Goal: Find specific page/section: Find specific page/section

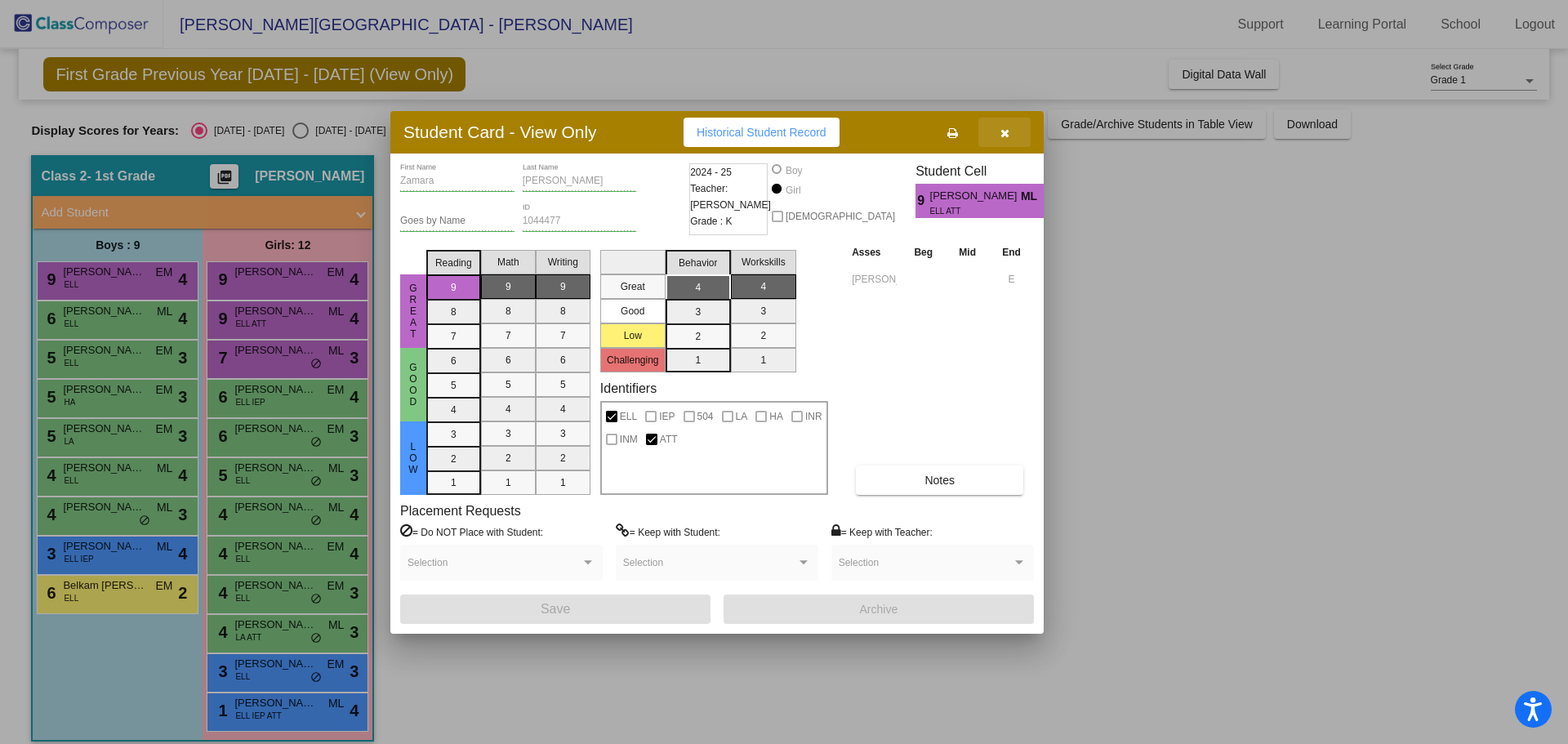
click at [1018, 131] on button "button" at bounding box center [1005, 132] width 52 height 29
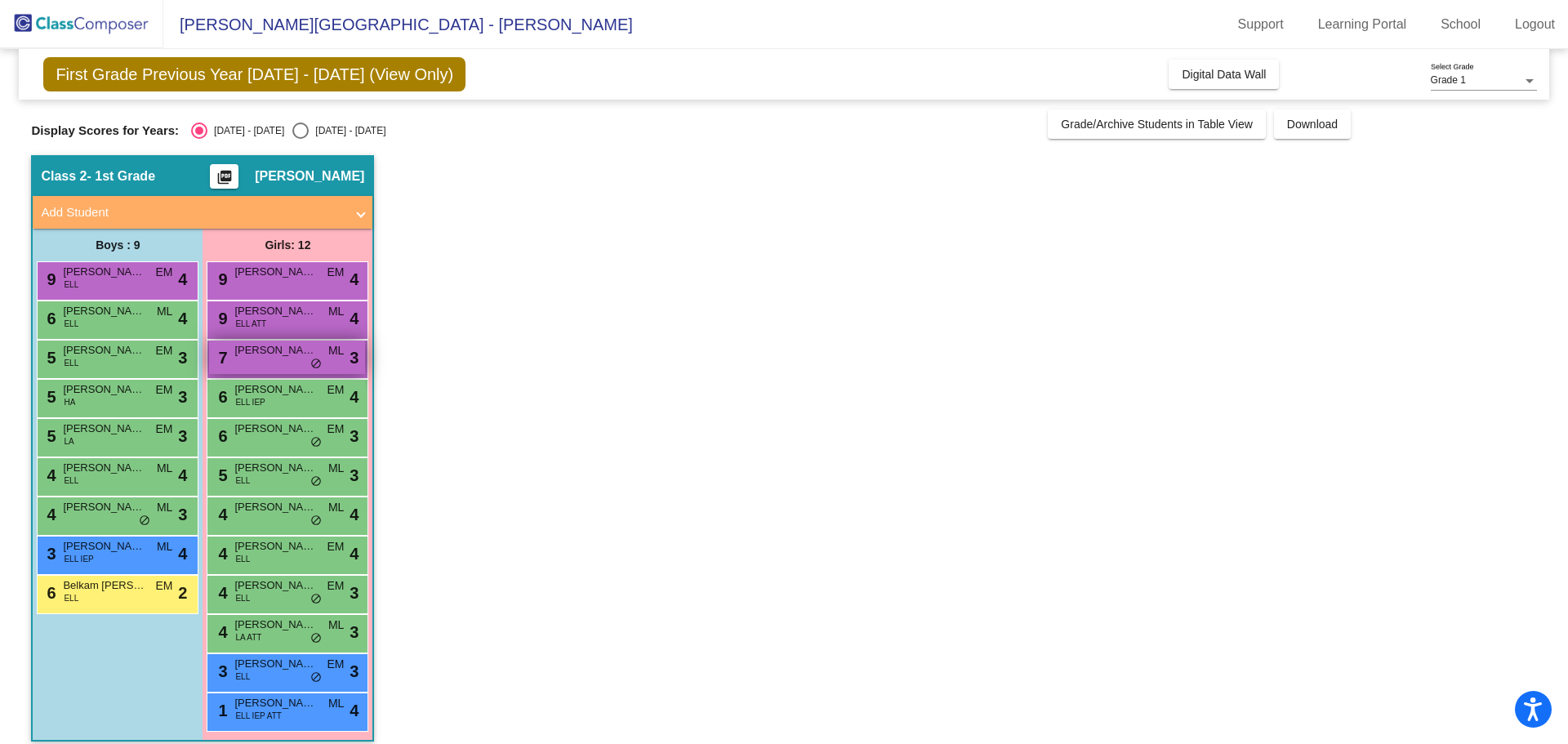
click at [267, 356] on span "[PERSON_NAME]" at bounding box center [275, 350] width 81 height 16
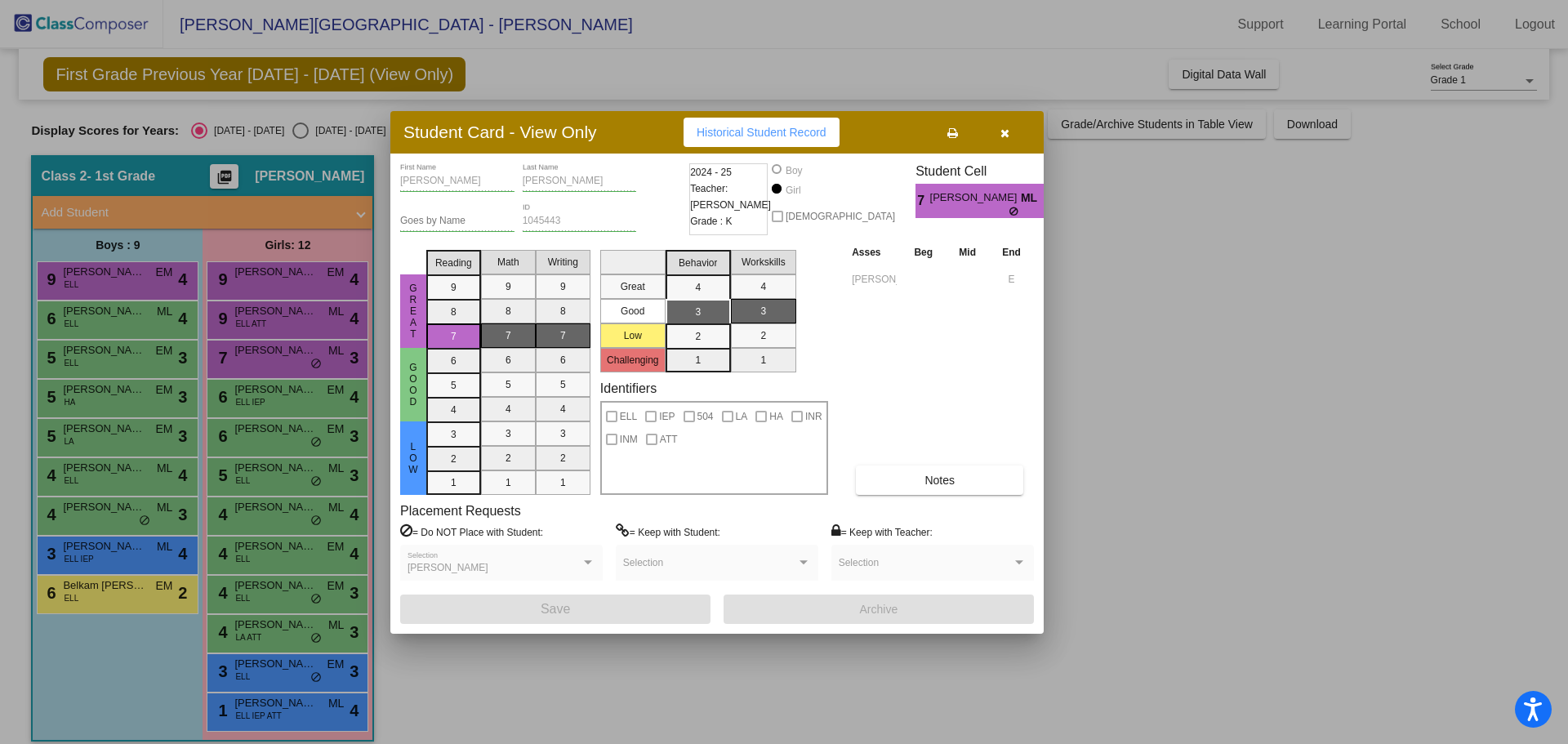
click at [1011, 127] on button "button" at bounding box center [1005, 132] width 52 height 29
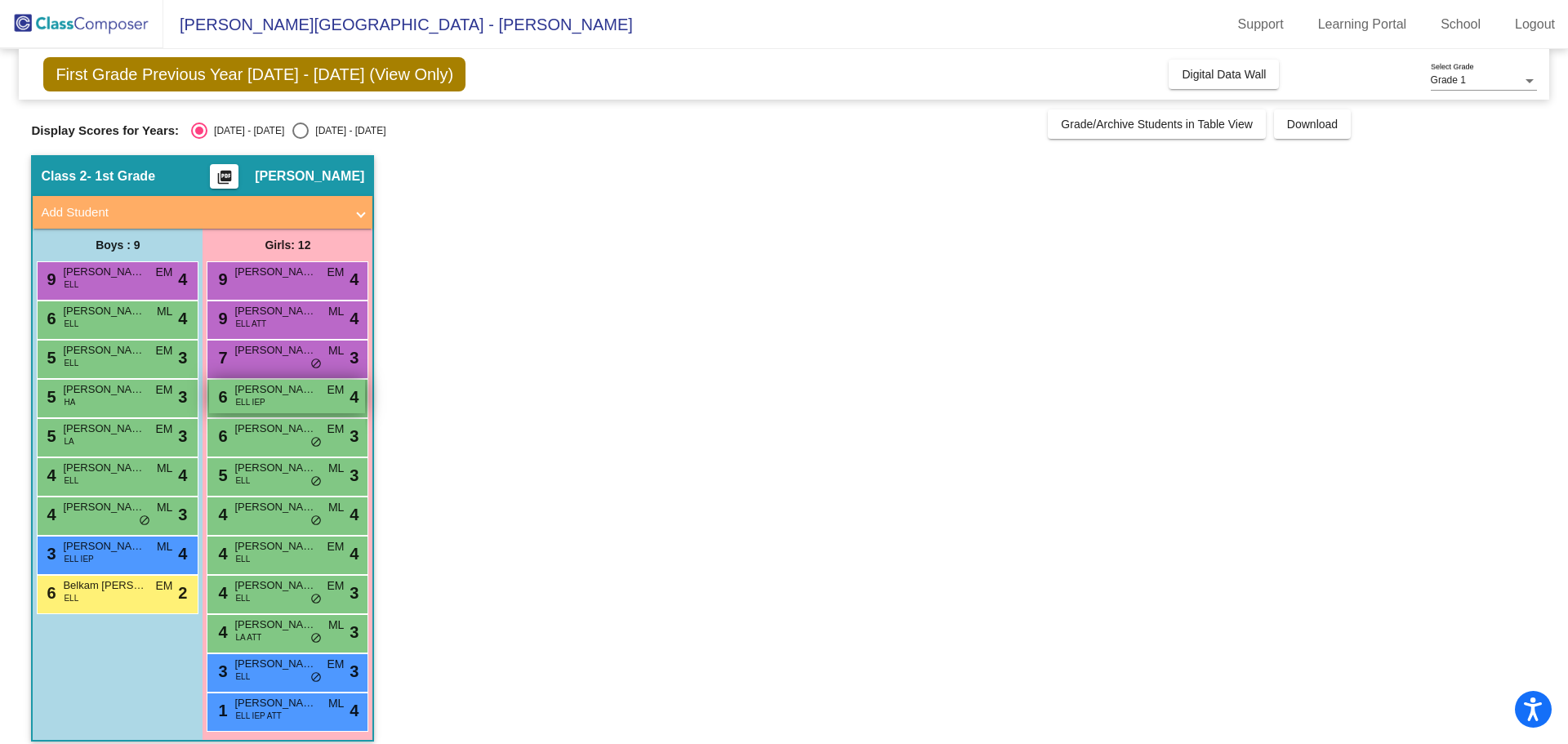
click at [303, 401] on div "6 [PERSON_NAME] ELL IEP EM lock do_not_disturb_alt 4" at bounding box center [287, 396] width 156 height 34
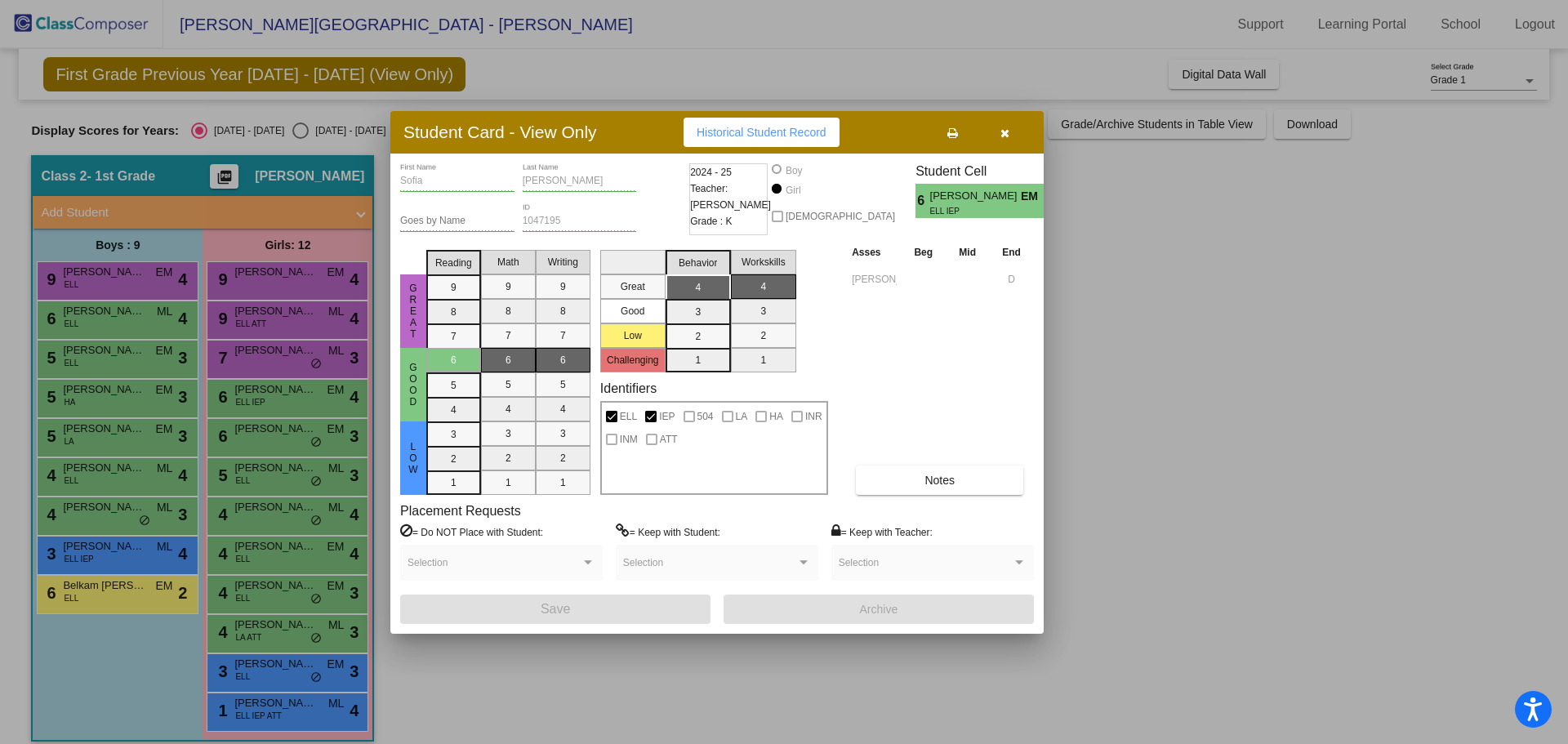
click at [1005, 130] on icon "button" at bounding box center [1005, 132] width 9 height 11
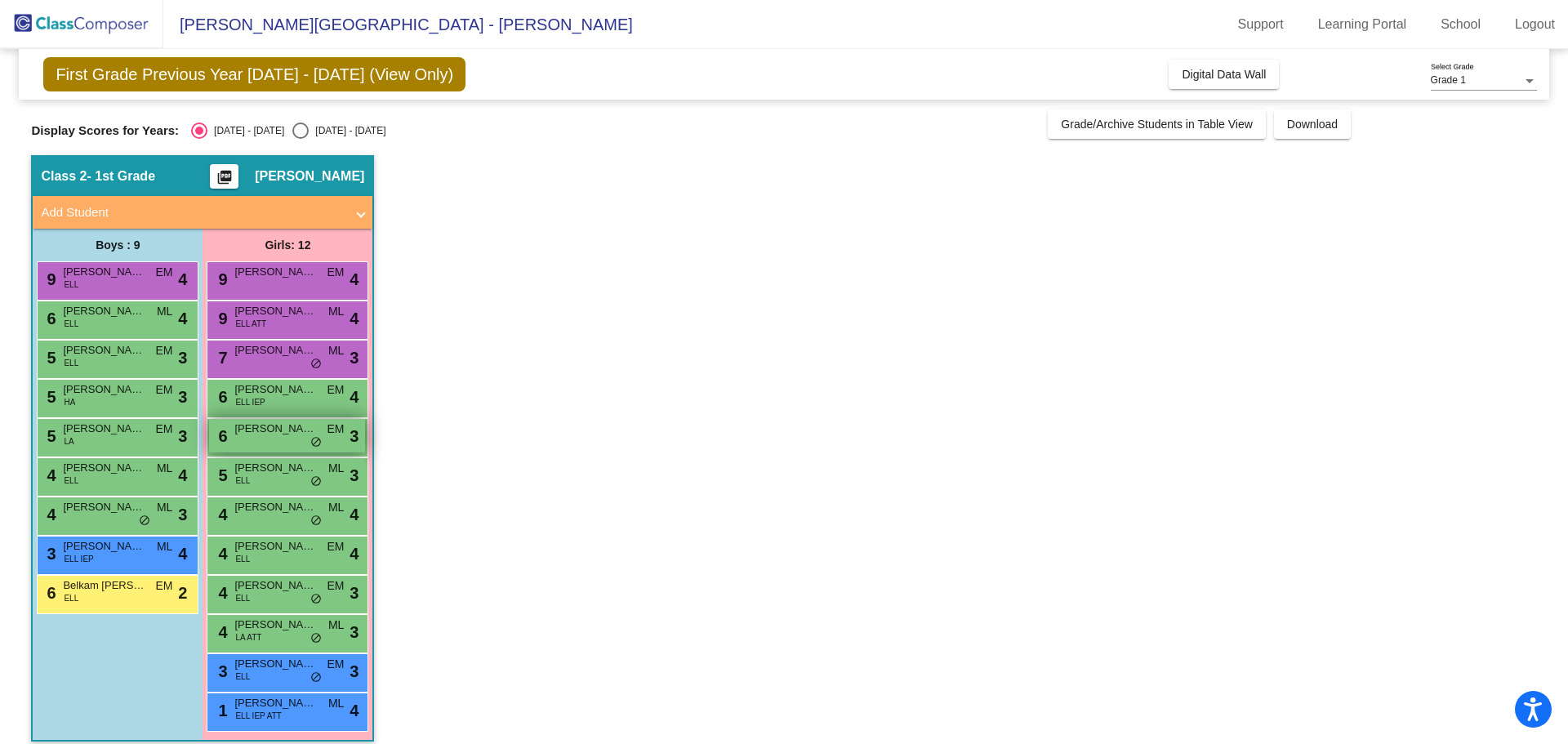
click at [242, 439] on div "6 [PERSON_NAME] EM lock do_not_disturb_alt 3" at bounding box center [287, 435] width 156 height 34
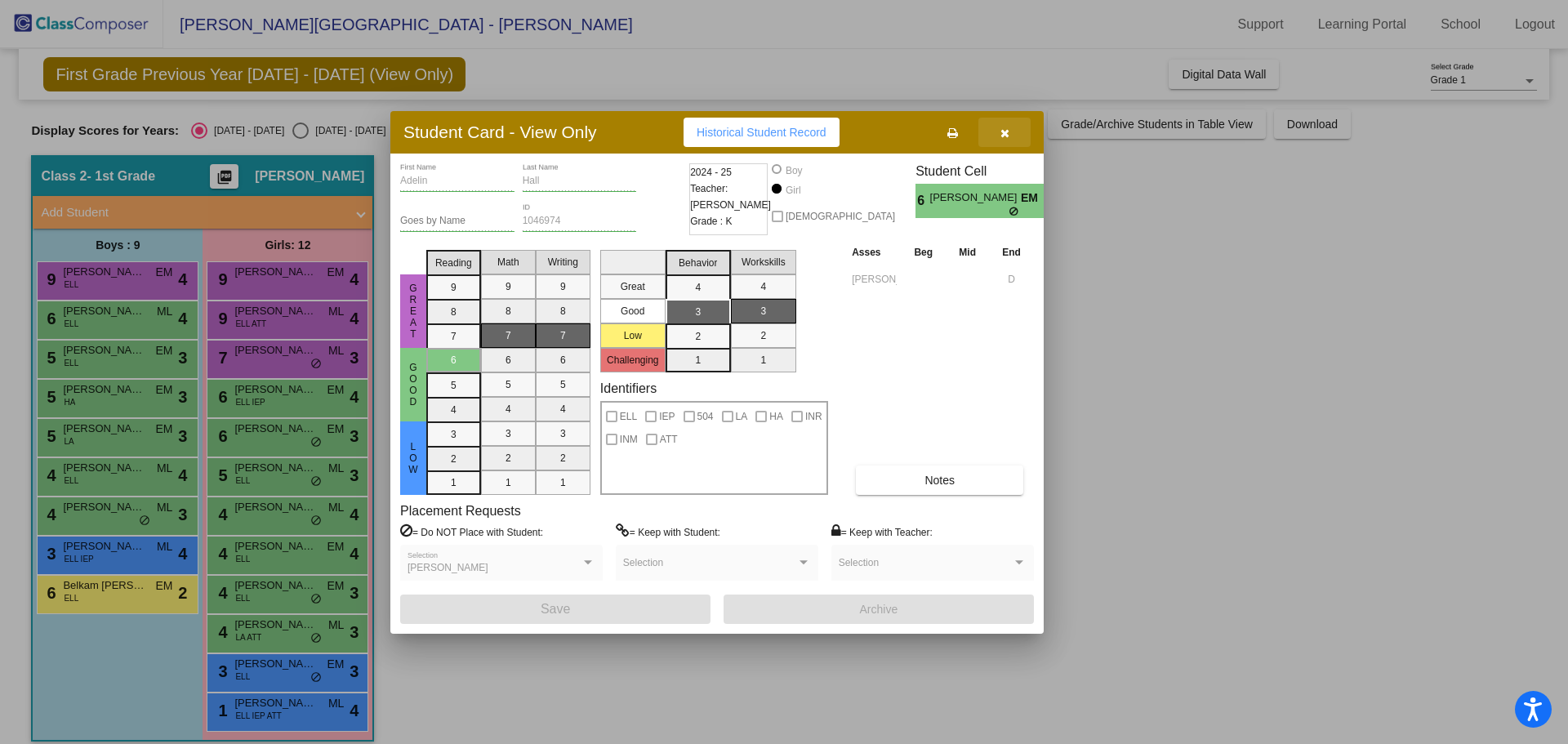
click at [1002, 130] on icon "button" at bounding box center [1005, 132] width 9 height 11
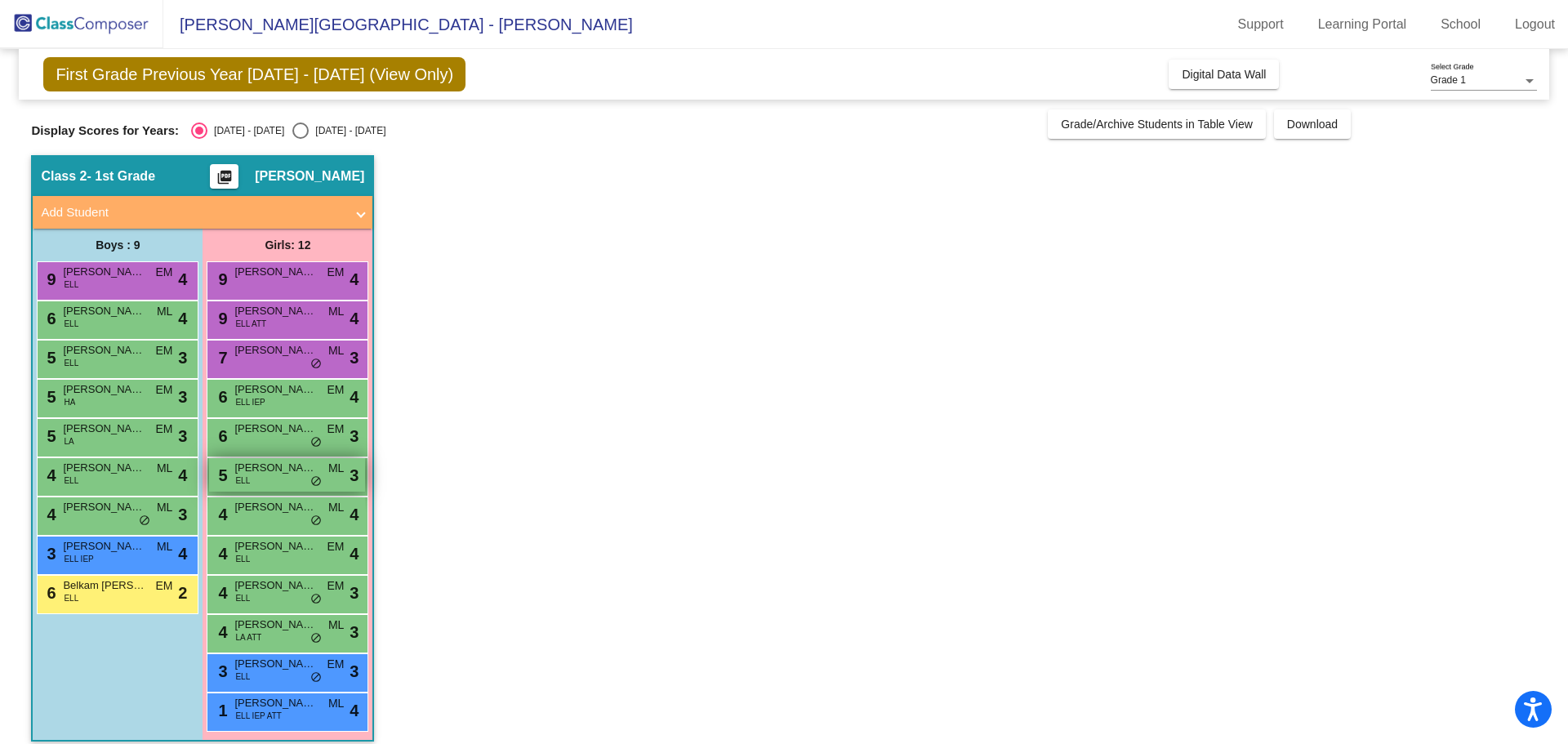
click at [304, 476] on div "5 [PERSON_NAME] [PERSON_NAME] lock do_not_disturb_alt 3" at bounding box center [287, 474] width 156 height 34
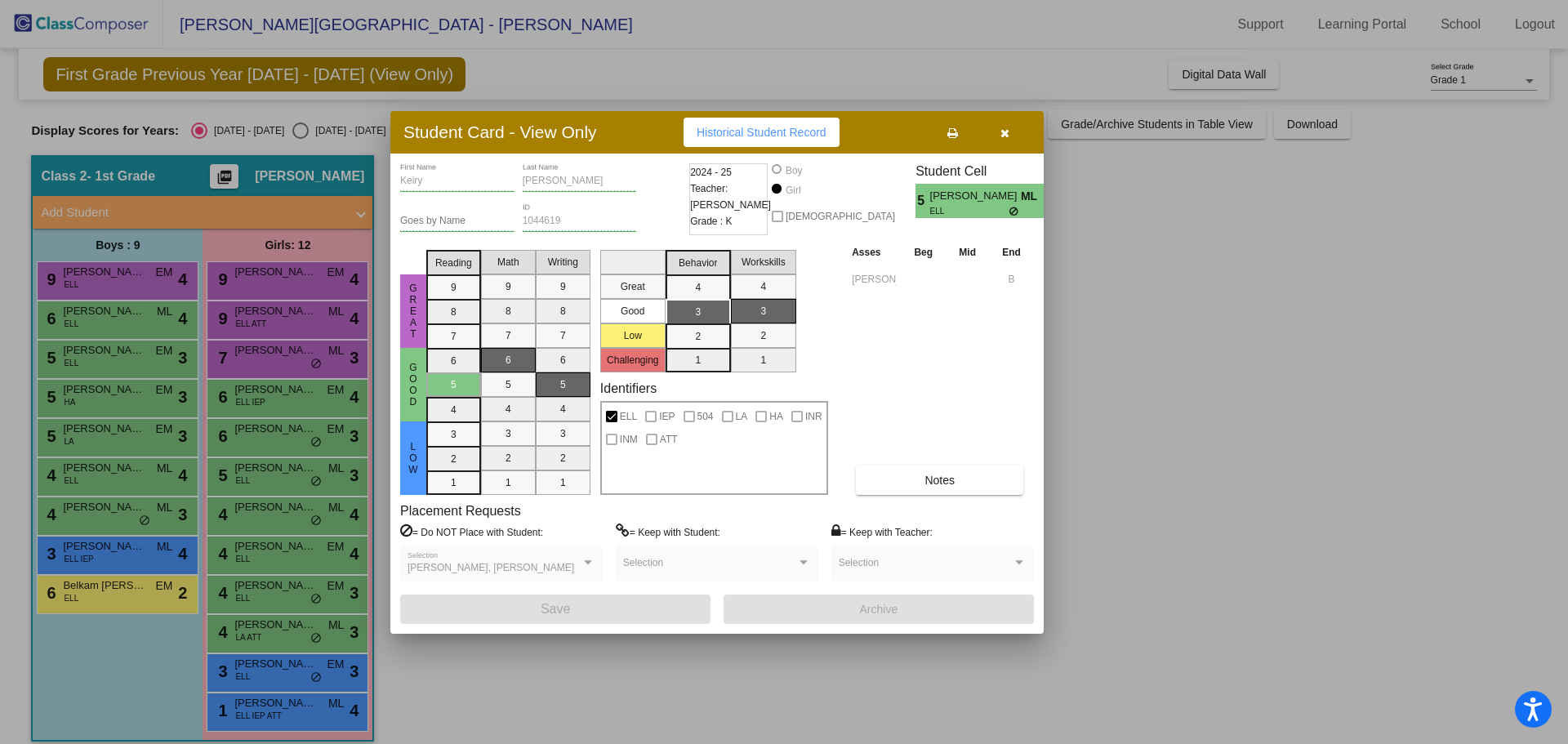
click at [271, 508] on div at bounding box center [784, 372] width 1568 height 744
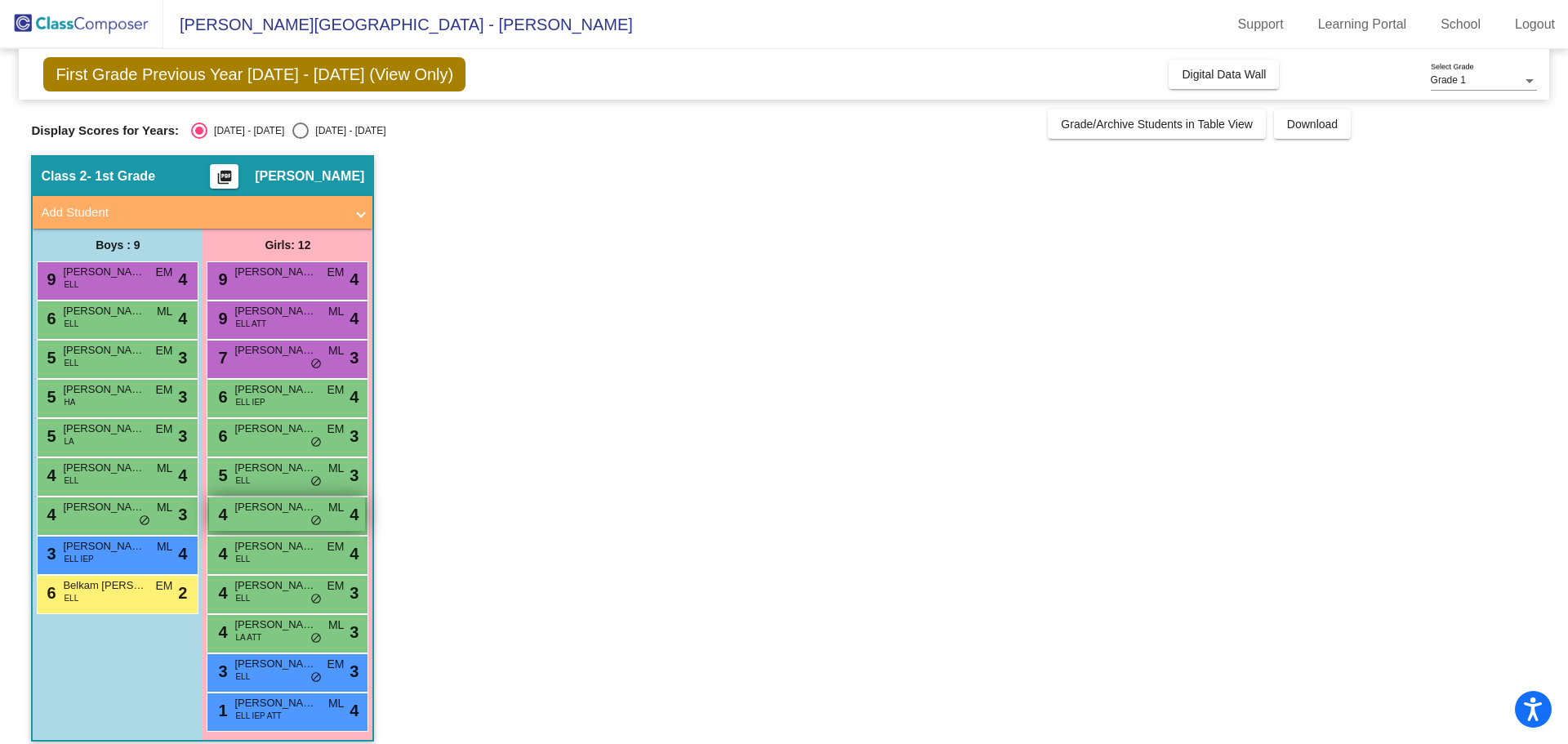
click at [275, 506] on span "[PERSON_NAME]" at bounding box center [275, 507] width 81 height 16
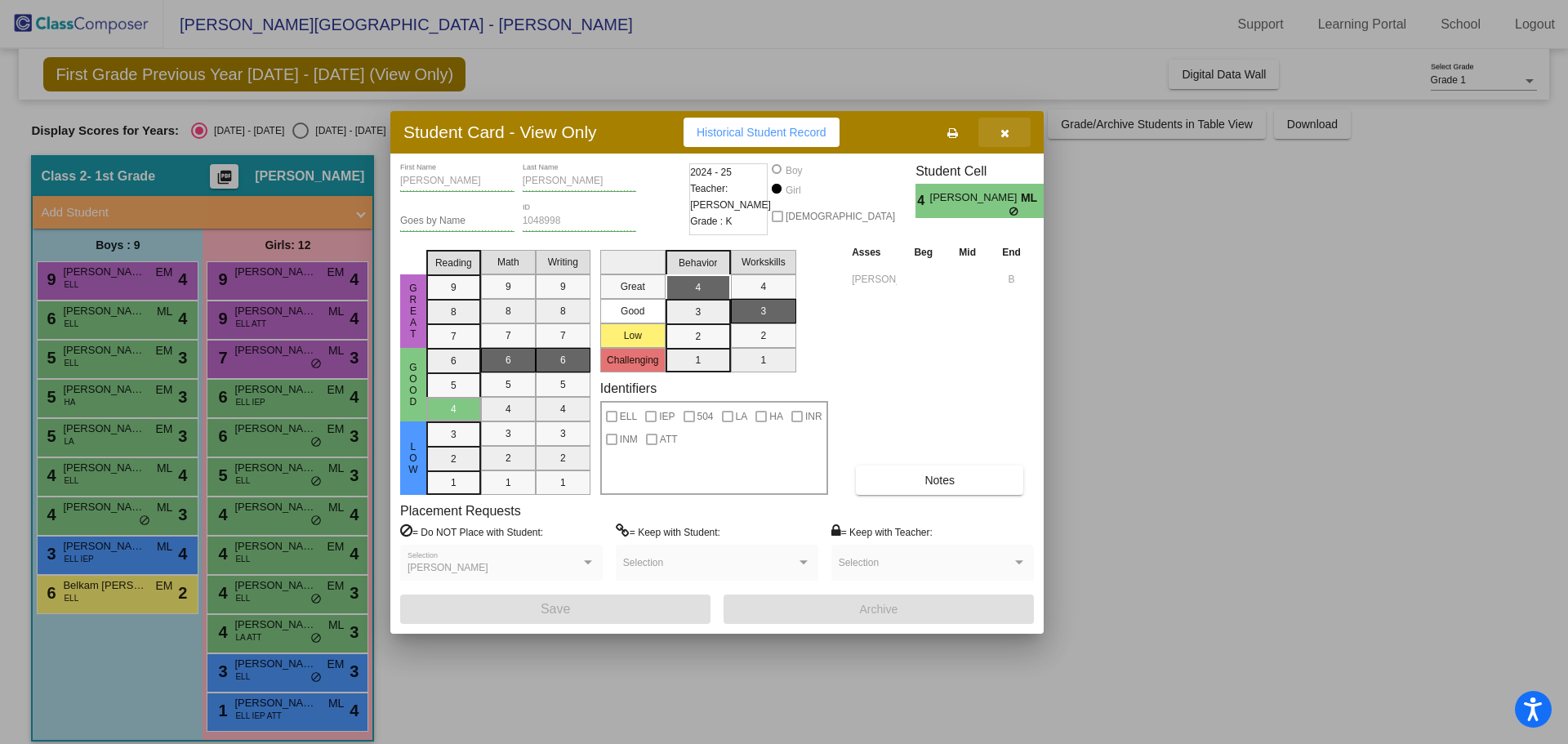
click at [1008, 130] on icon "button" at bounding box center [1005, 132] width 9 height 11
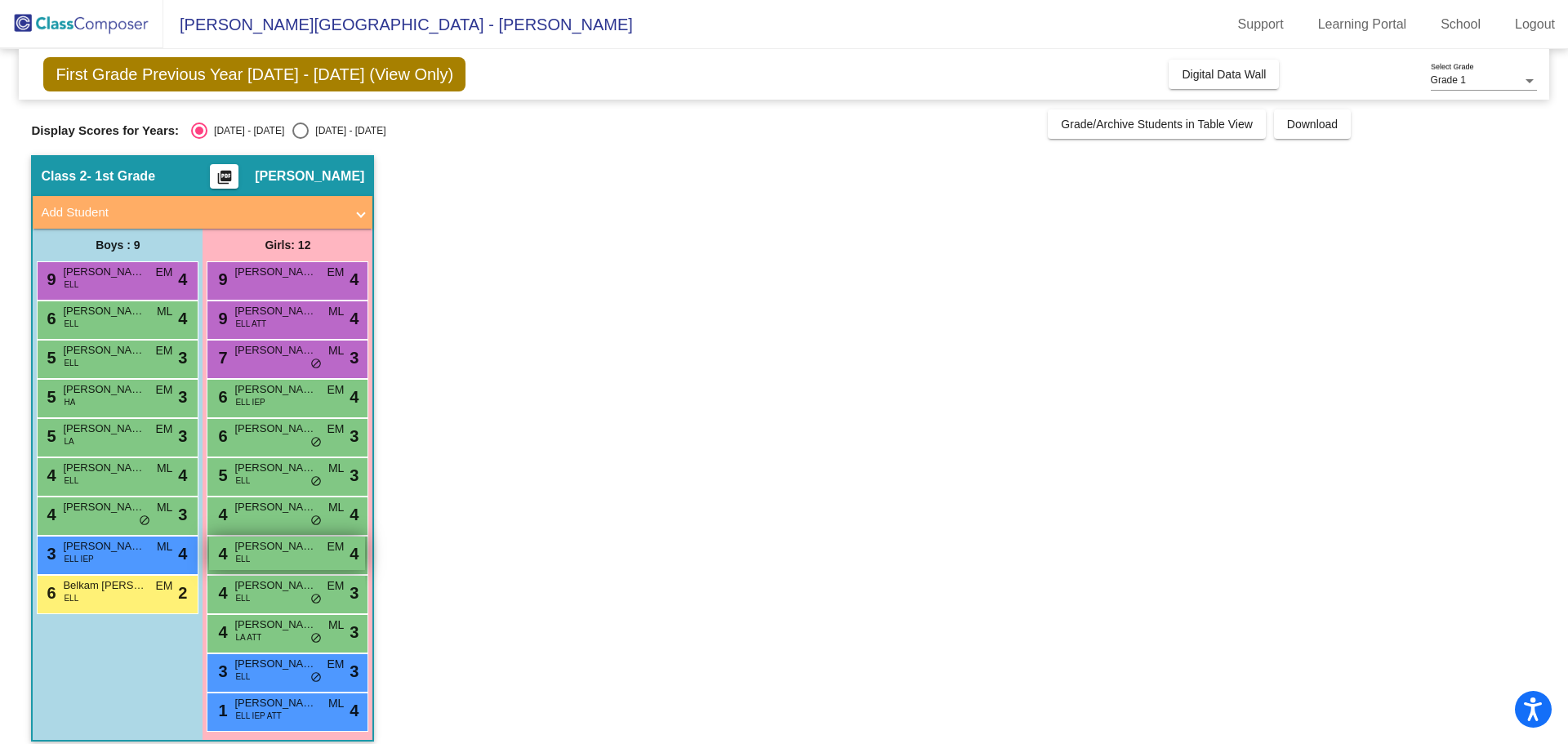
click at [271, 555] on div "4 [PERSON_NAME] [PERSON_NAME] lock do_not_disturb_alt 4" at bounding box center [287, 553] width 156 height 34
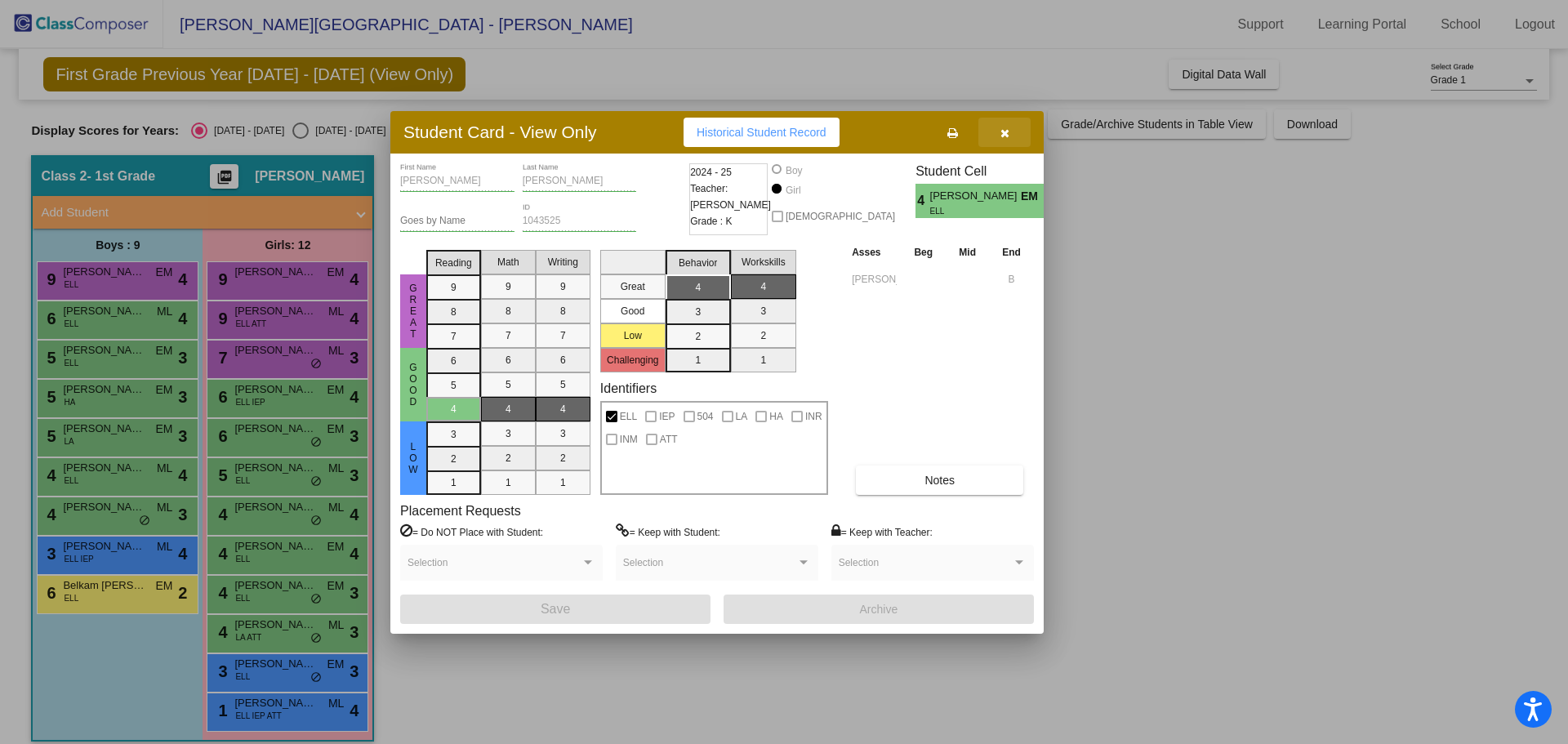
click at [998, 126] on button "button" at bounding box center [1005, 132] width 52 height 29
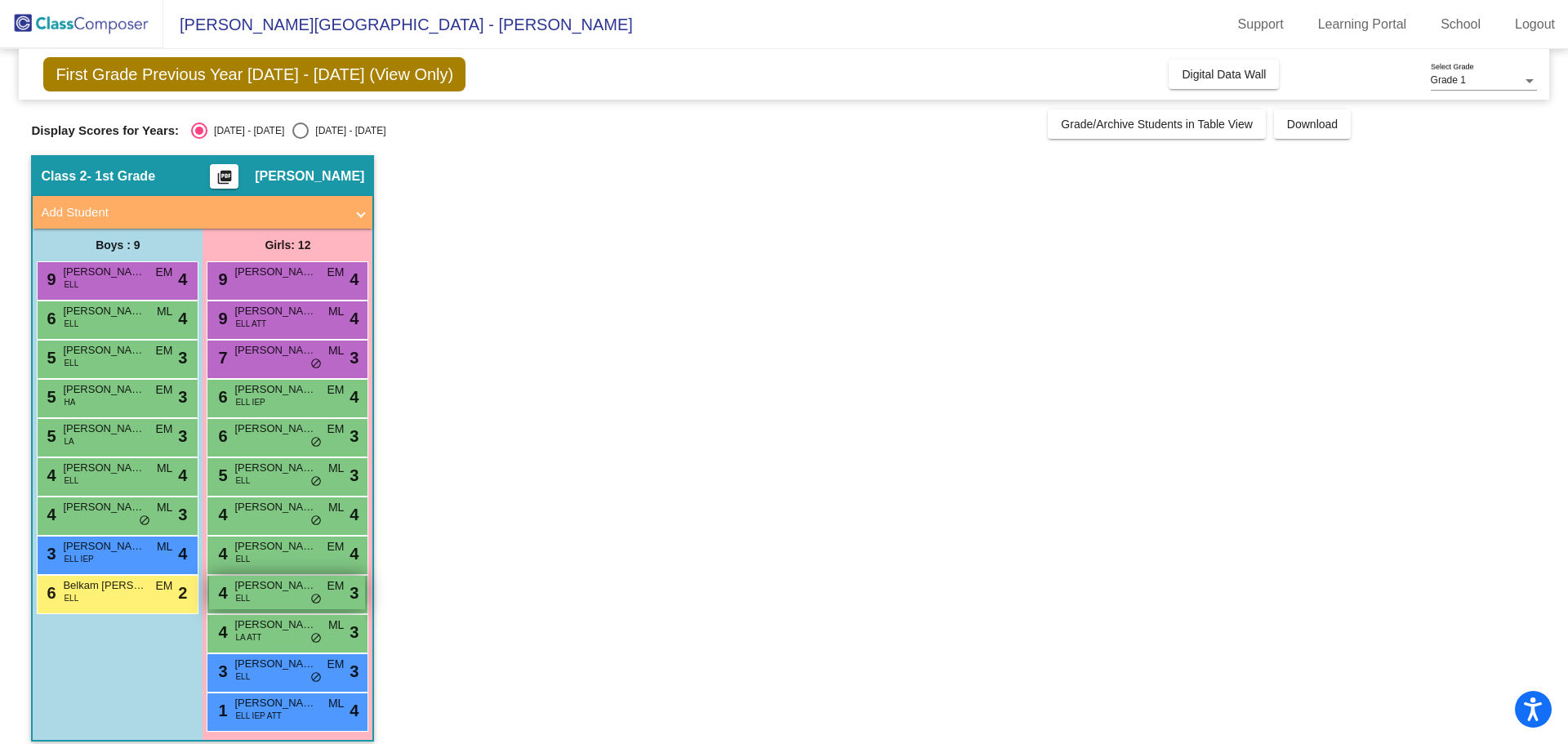
click at [284, 595] on div "4 [PERSON_NAME] [PERSON_NAME] lock do_not_disturb_alt 3" at bounding box center [287, 592] width 156 height 34
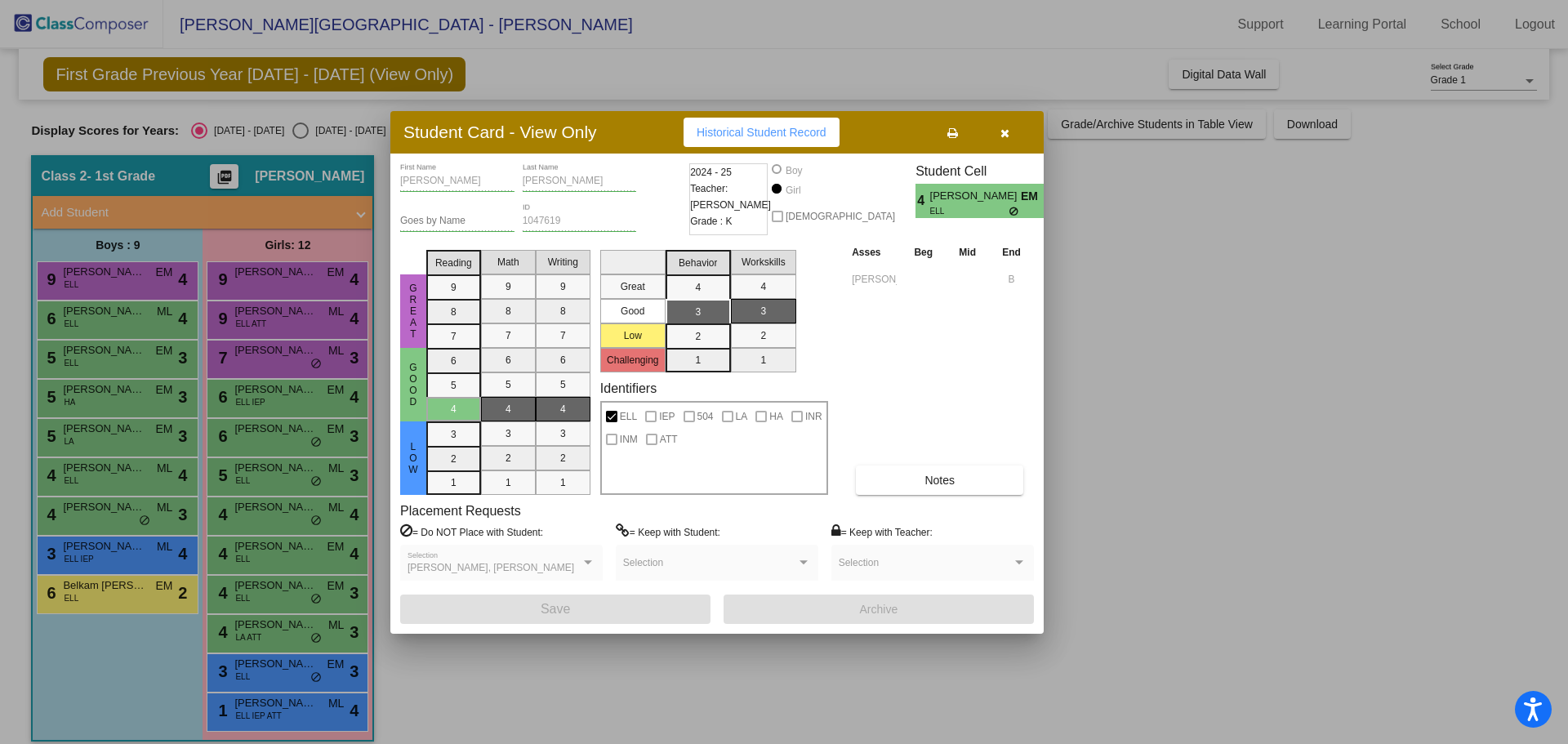
click at [1006, 133] on icon "button" at bounding box center [1005, 132] width 9 height 11
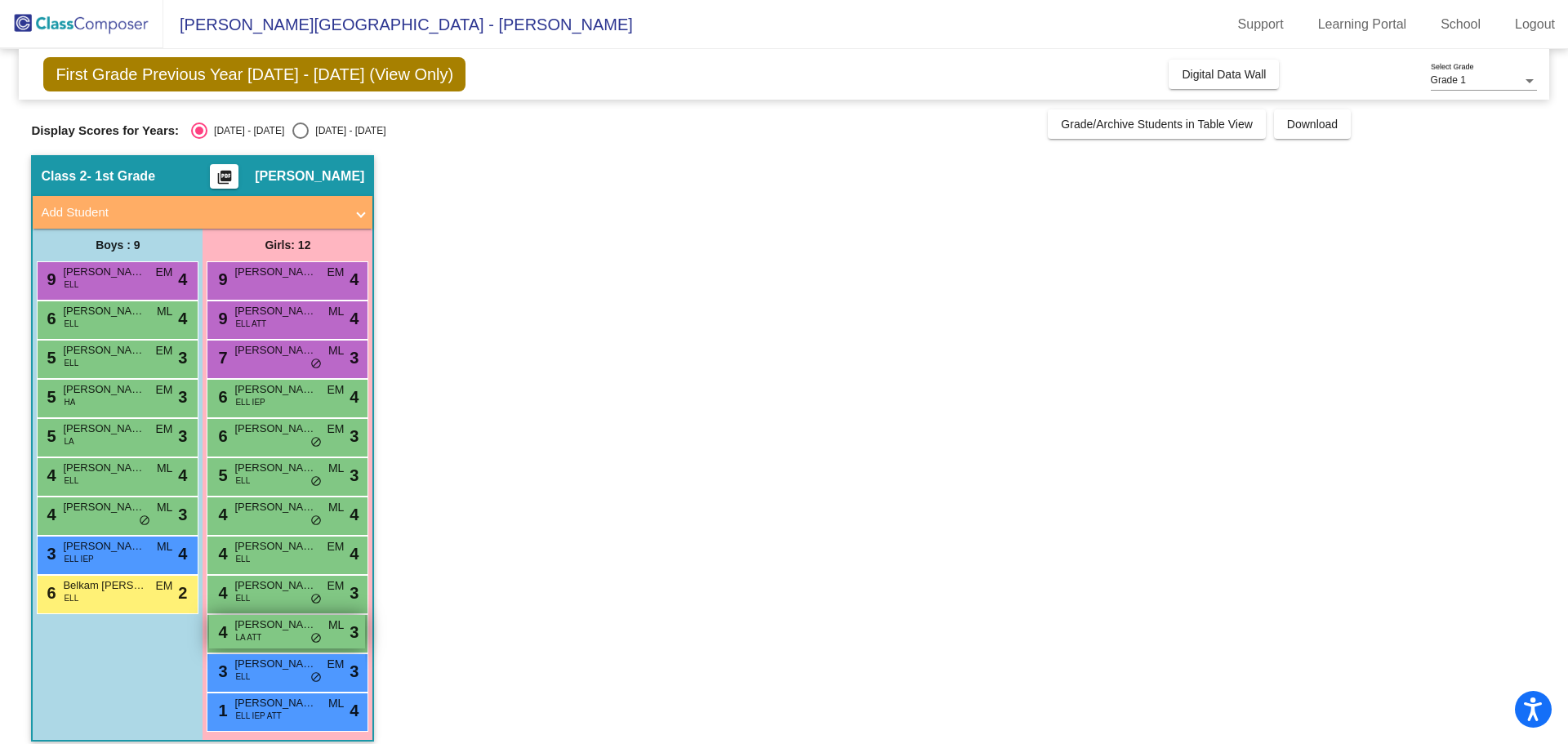
click at [325, 630] on div "4 [PERSON_NAME] LA ATT ML lock do_not_disturb_alt 3" at bounding box center [287, 632] width 156 height 34
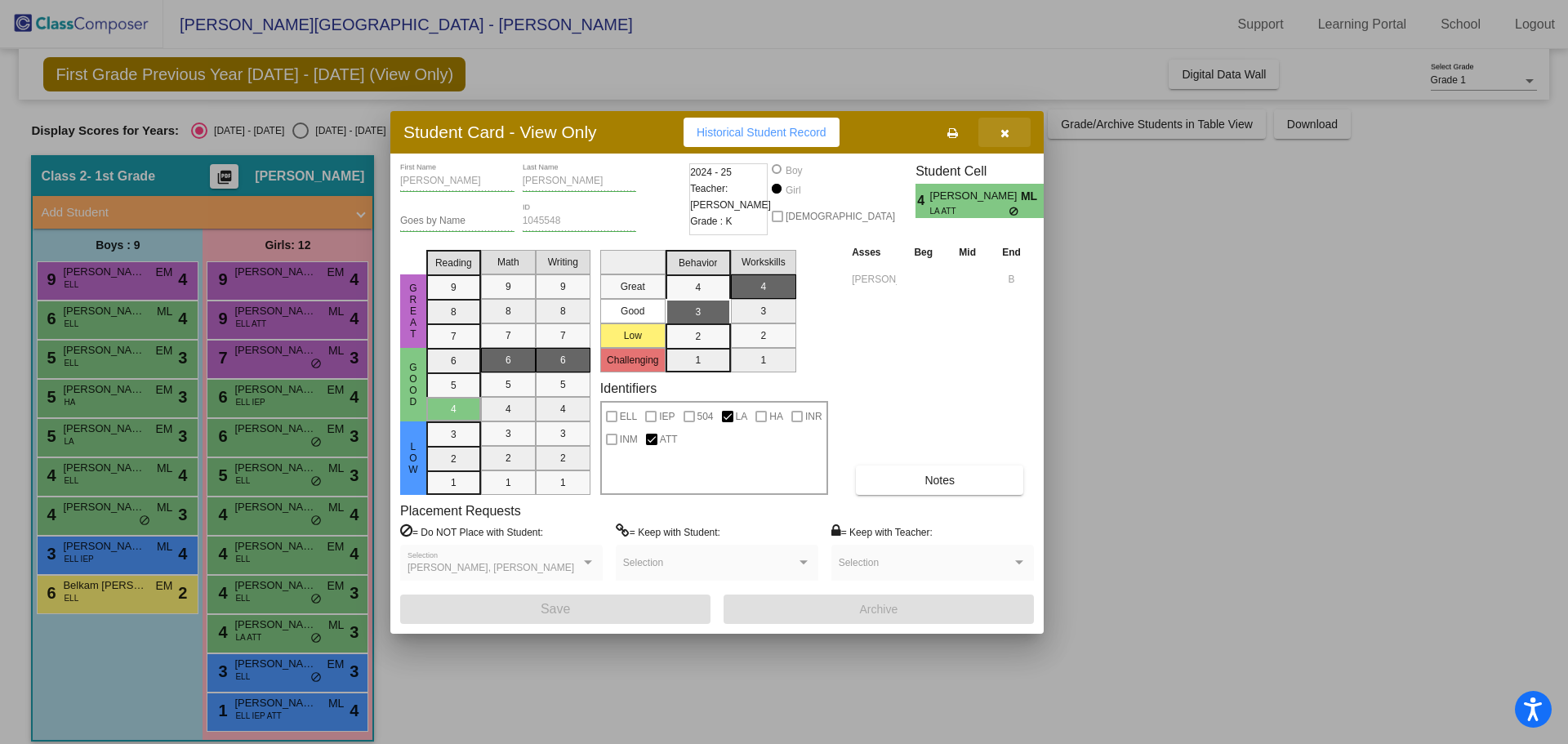
click at [1004, 130] on icon "button" at bounding box center [1005, 132] width 9 height 11
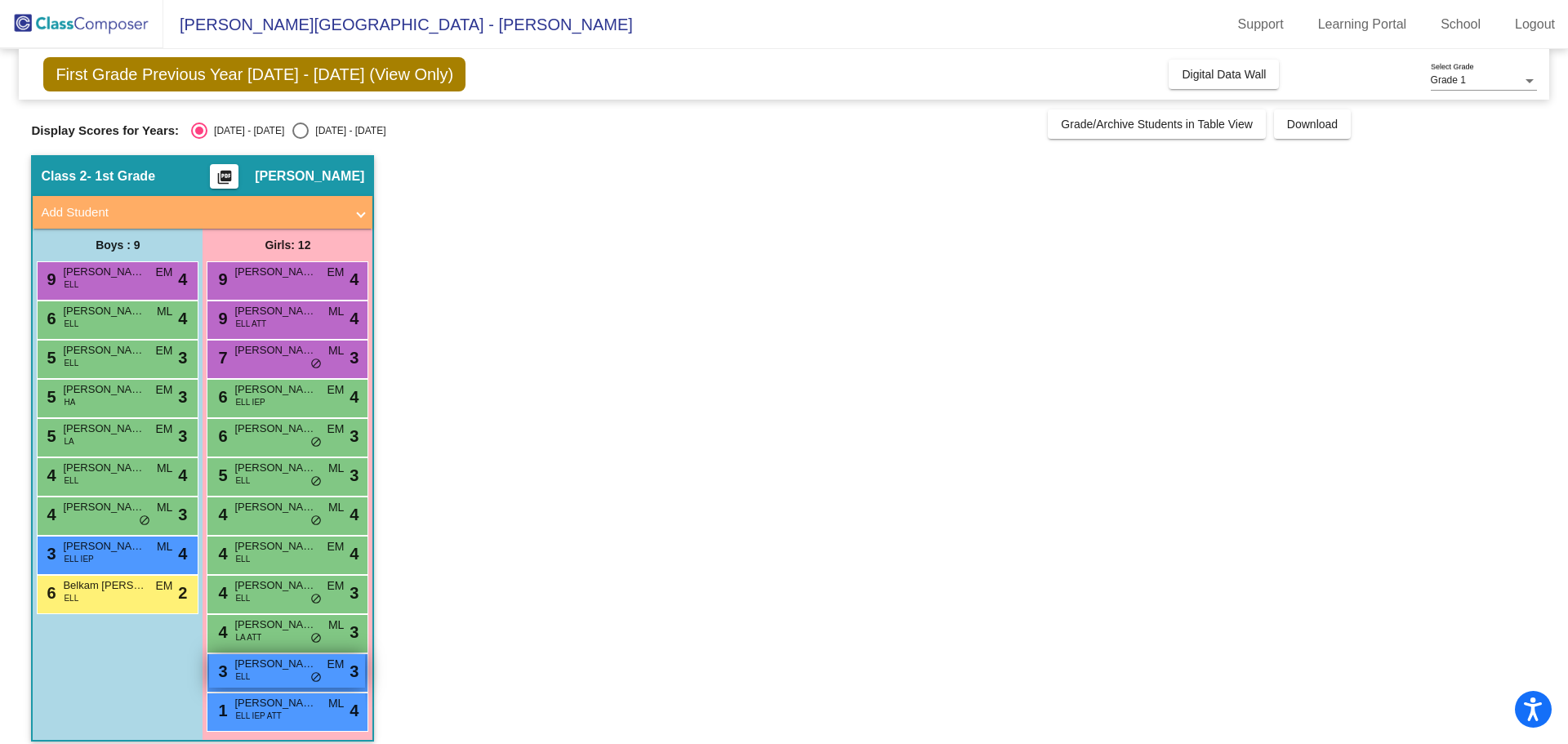
click at [325, 663] on div "3 [PERSON_NAME] [PERSON_NAME] [PERSON_NAME] lock do_not_disturb_alt 3" at bounding box center [287, 670] width 156 height 34
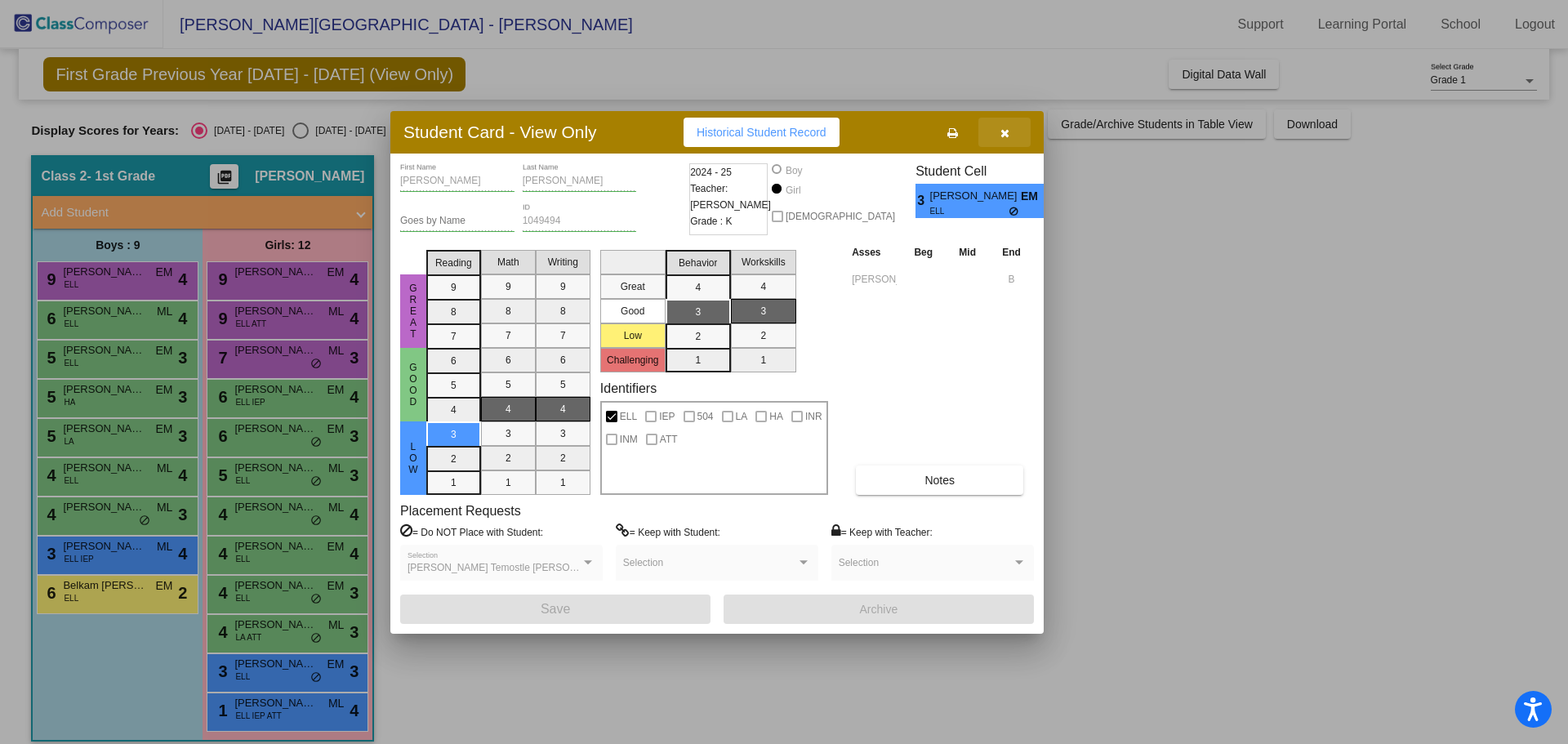
click at [994, 133] on button "button" at bounding box center [1005, 132] width 52 height 29
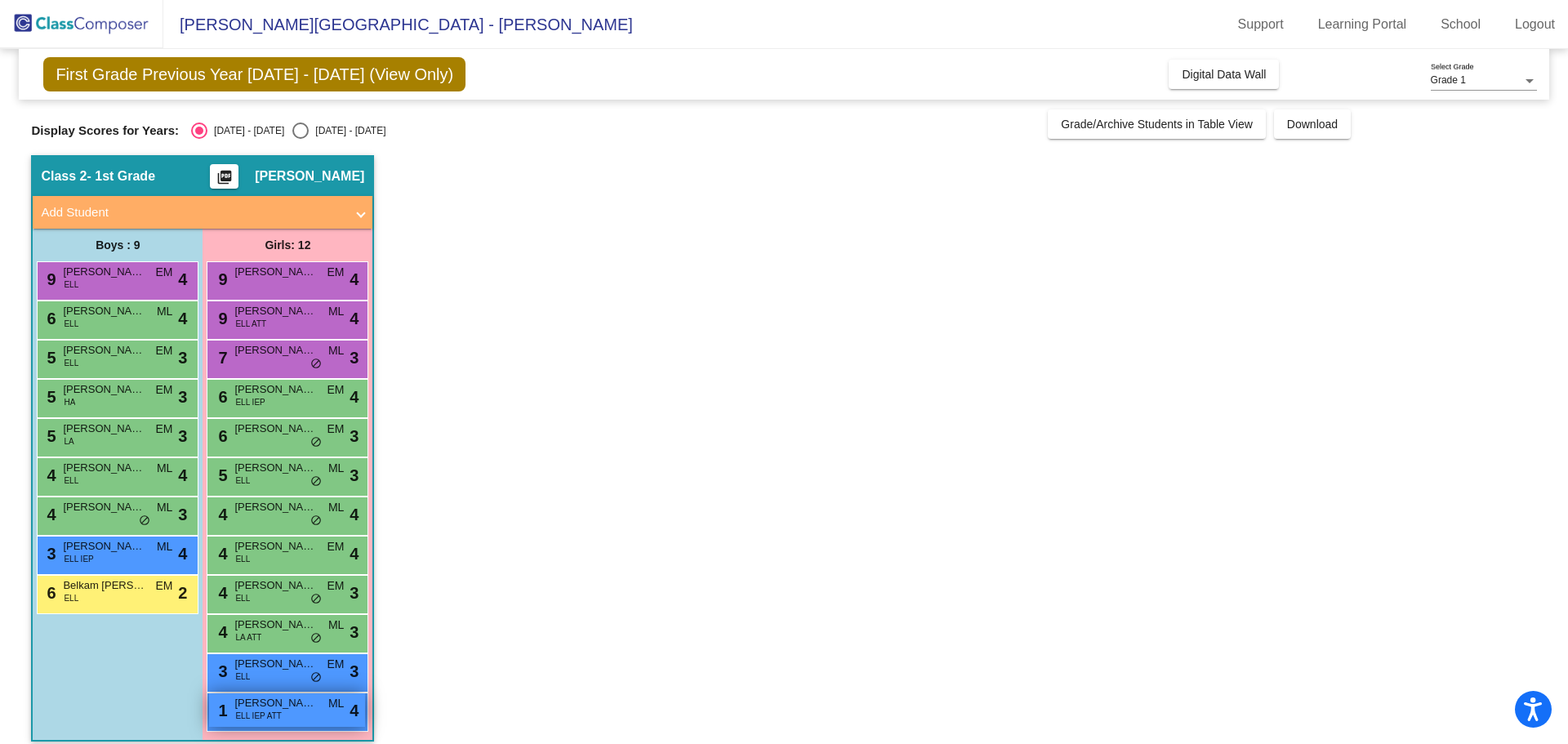
click at [283, 715] on div "1 [PERSON_NAME] ELL IEP ATT ML lock do_not_disturb_alt 4" at bounding box center [287, 709] width 156 height 34
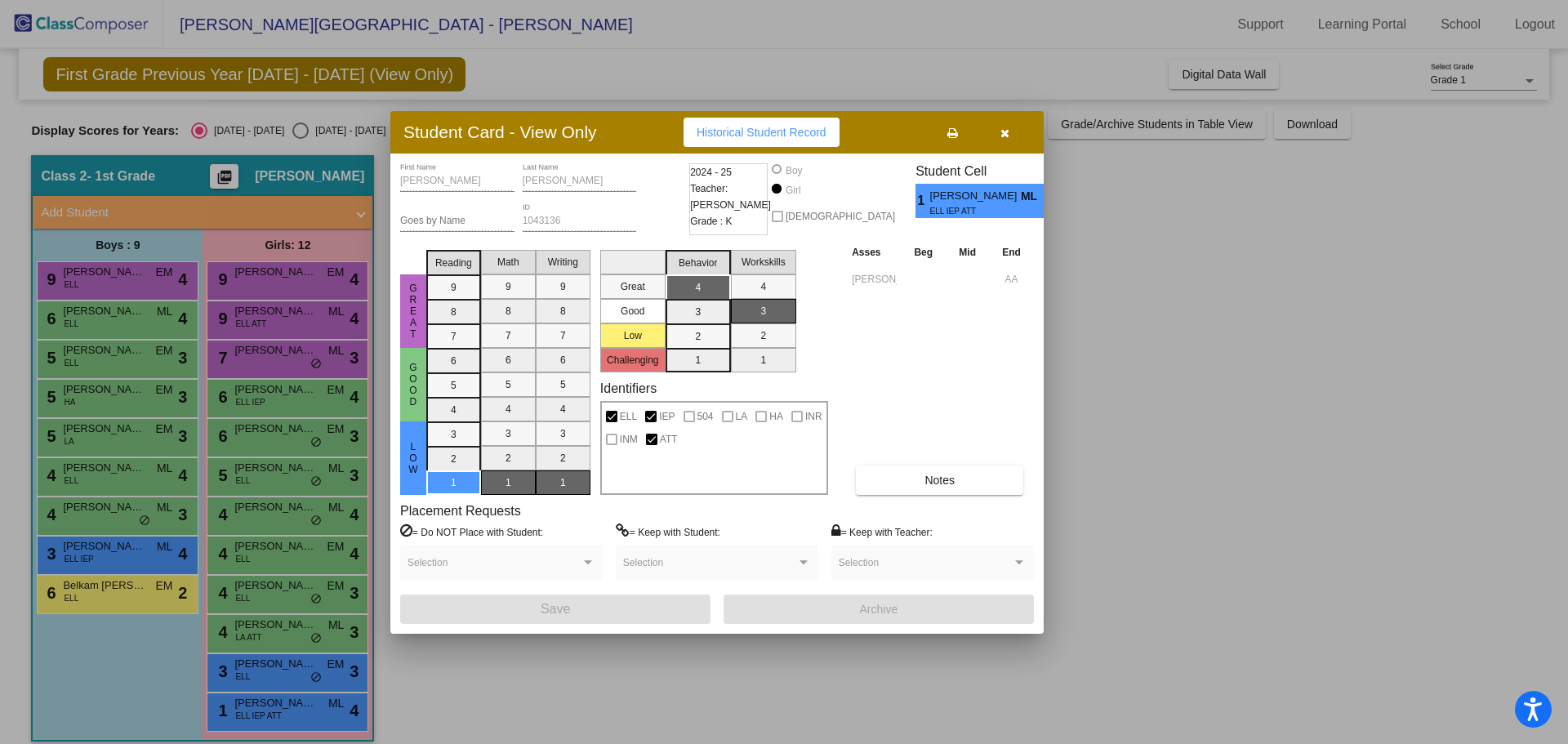
click at [999, 130] on button "button" at bounding box center [1005, 132] width 52 height 29
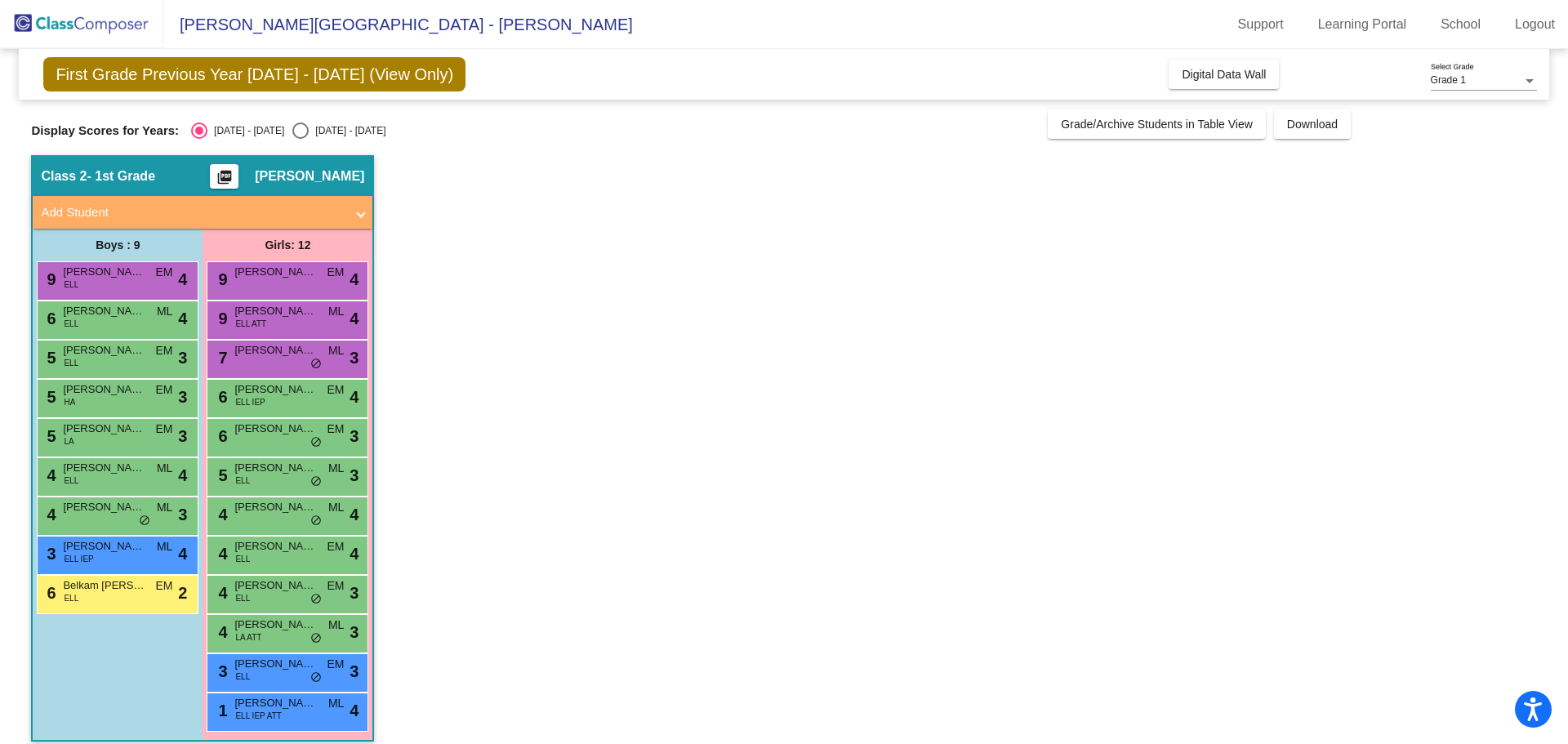
scroll to position [14, 0]
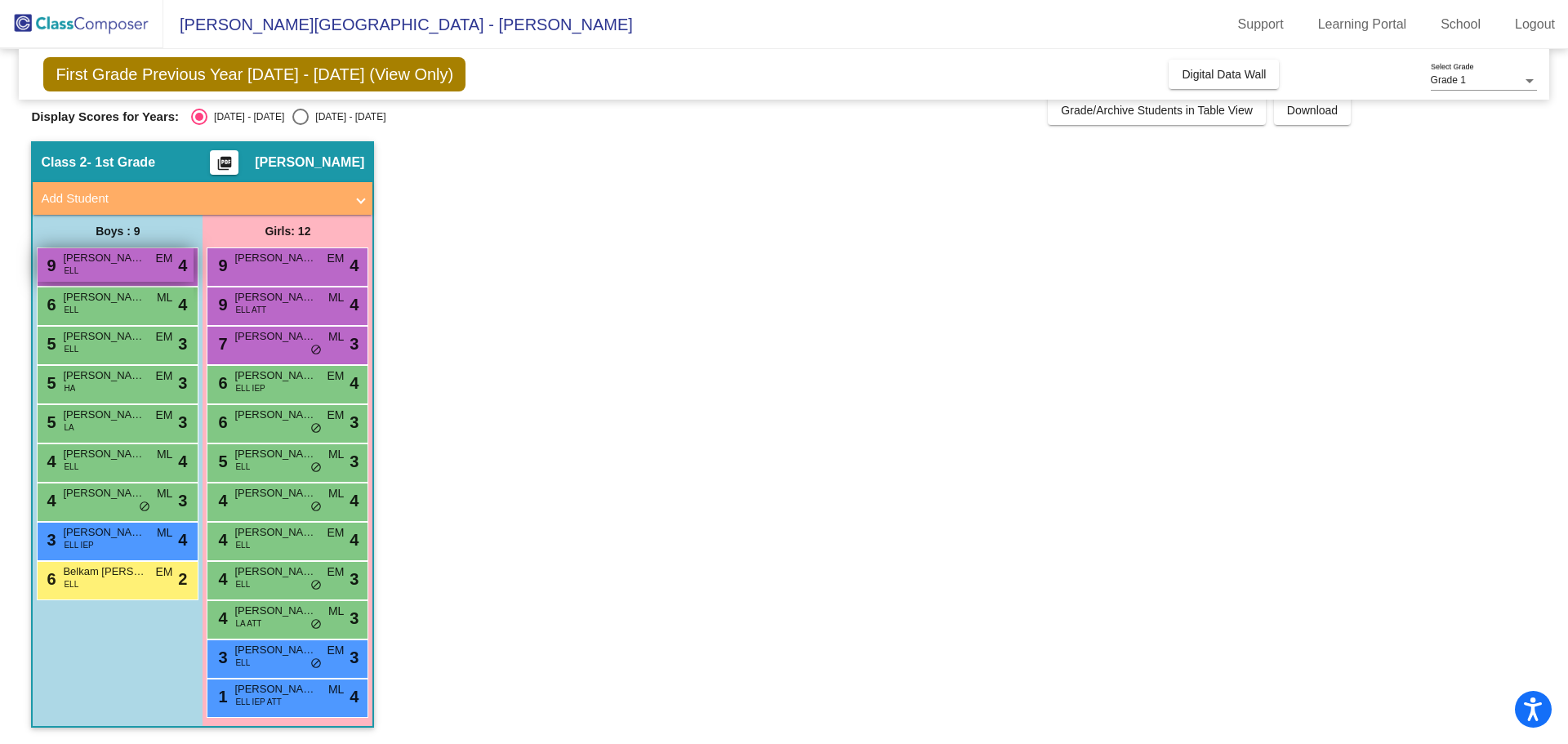
click at [91, 259] on span "[PERSON_NAME]" at bounding box center [104, 258] width 81 height 16
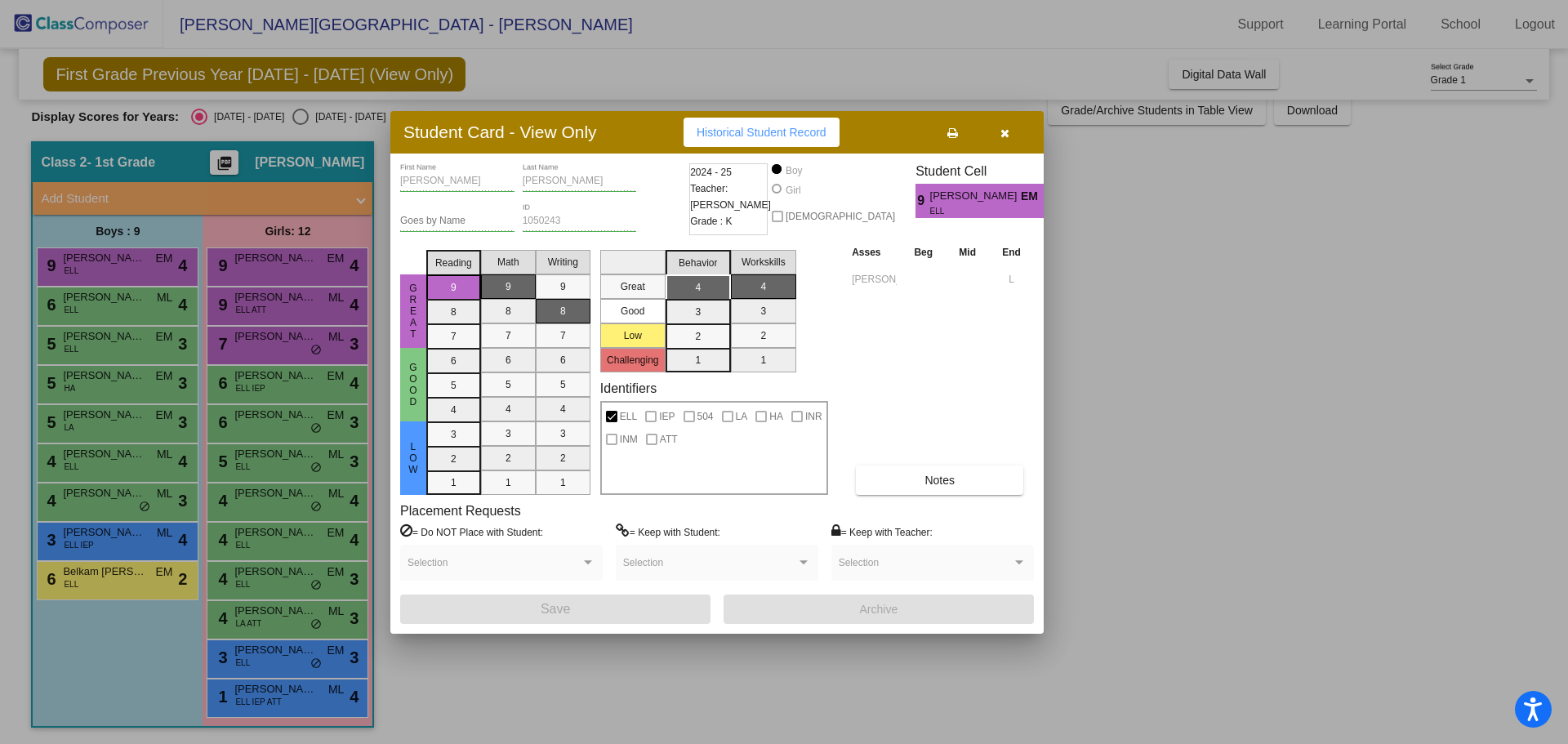
click at [106, 305] on div at bounding box center [784, 372] width 1568 height 744
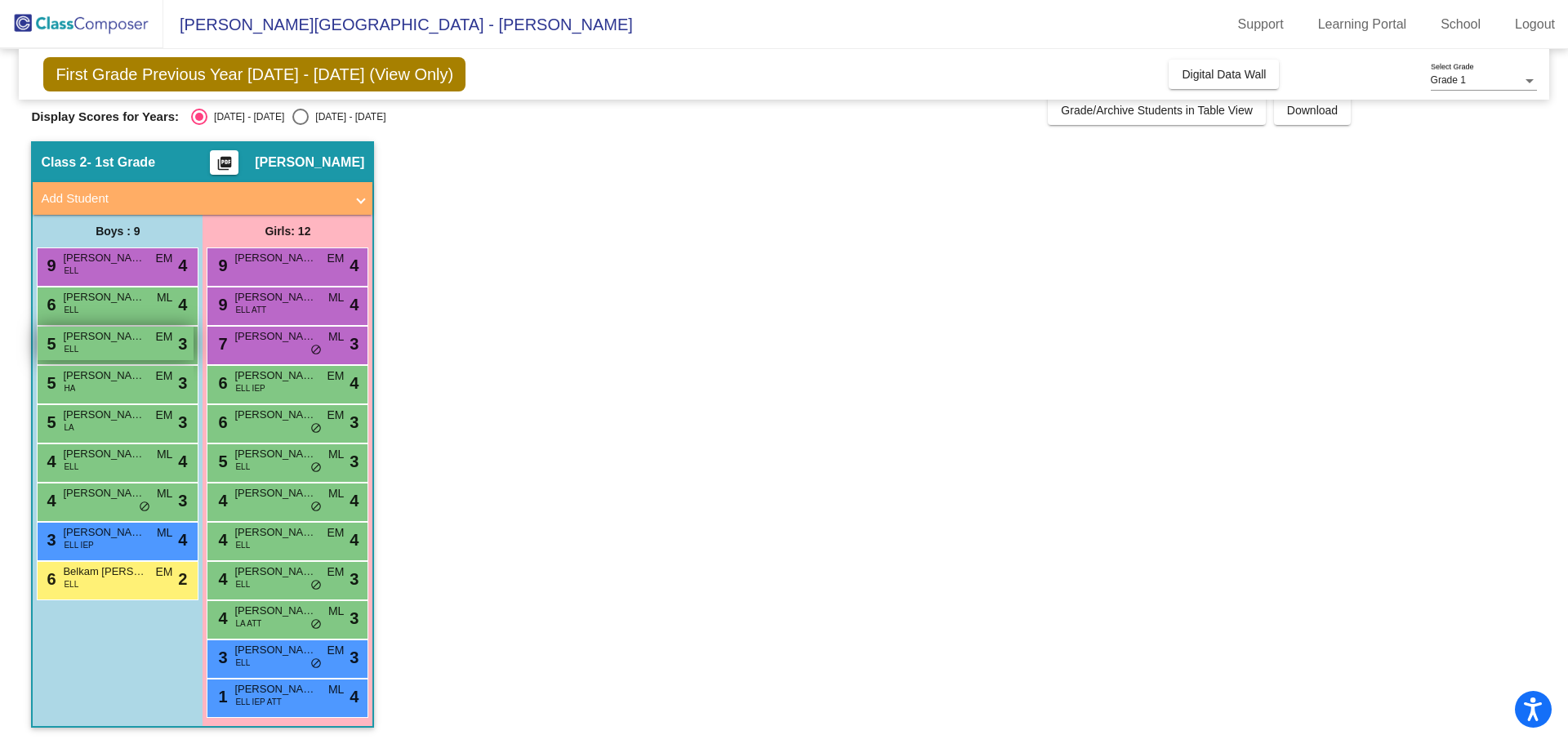
click at [125, 344] on div "5 [PERSON_NAME] [PERSON_NAME] [PERSON_NAME] lock do_not_disturb_alt 3" at bounding box center [115, 343] width 156 height 34
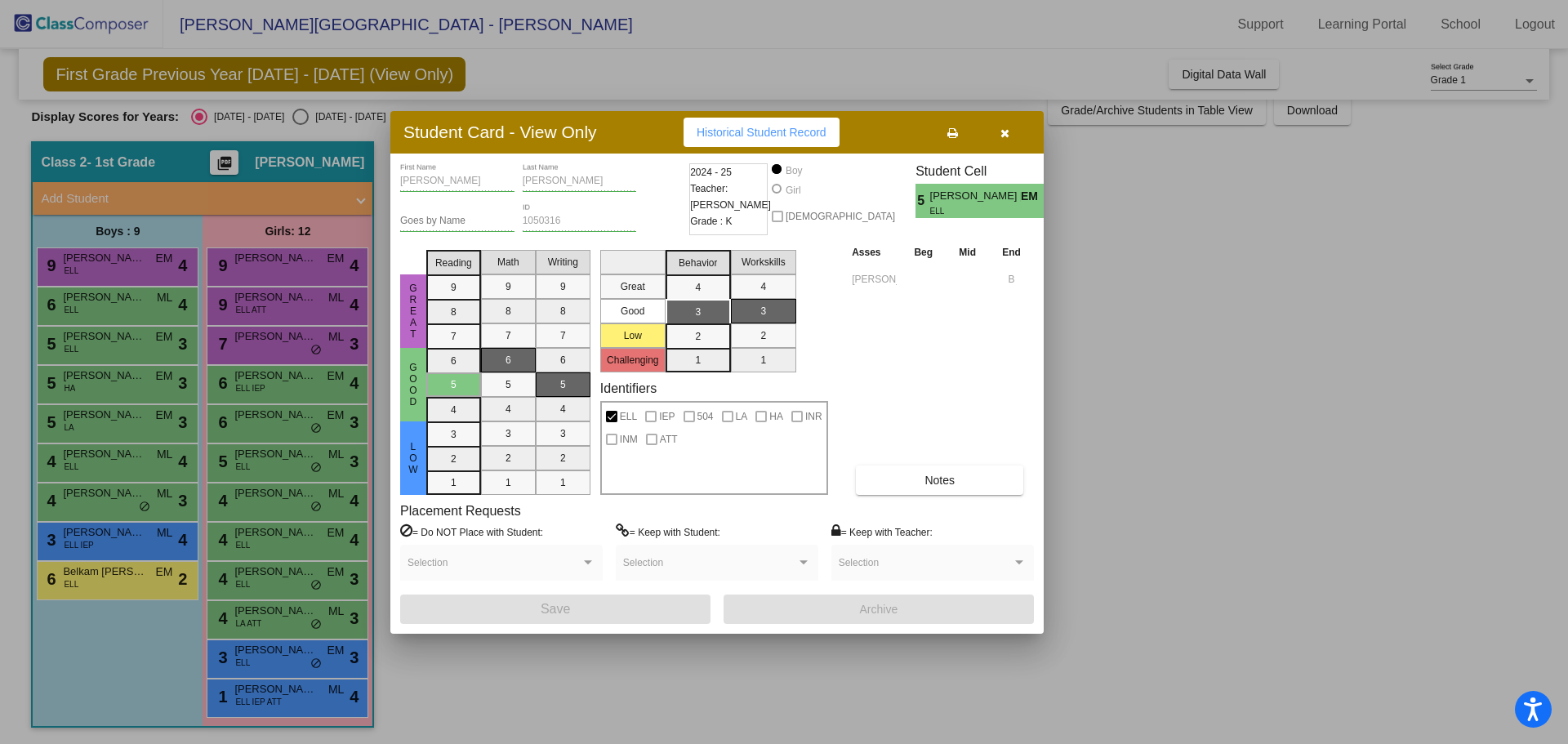
click at [126, 389] on div at bounding box center [784, 372] width 1568 height 744
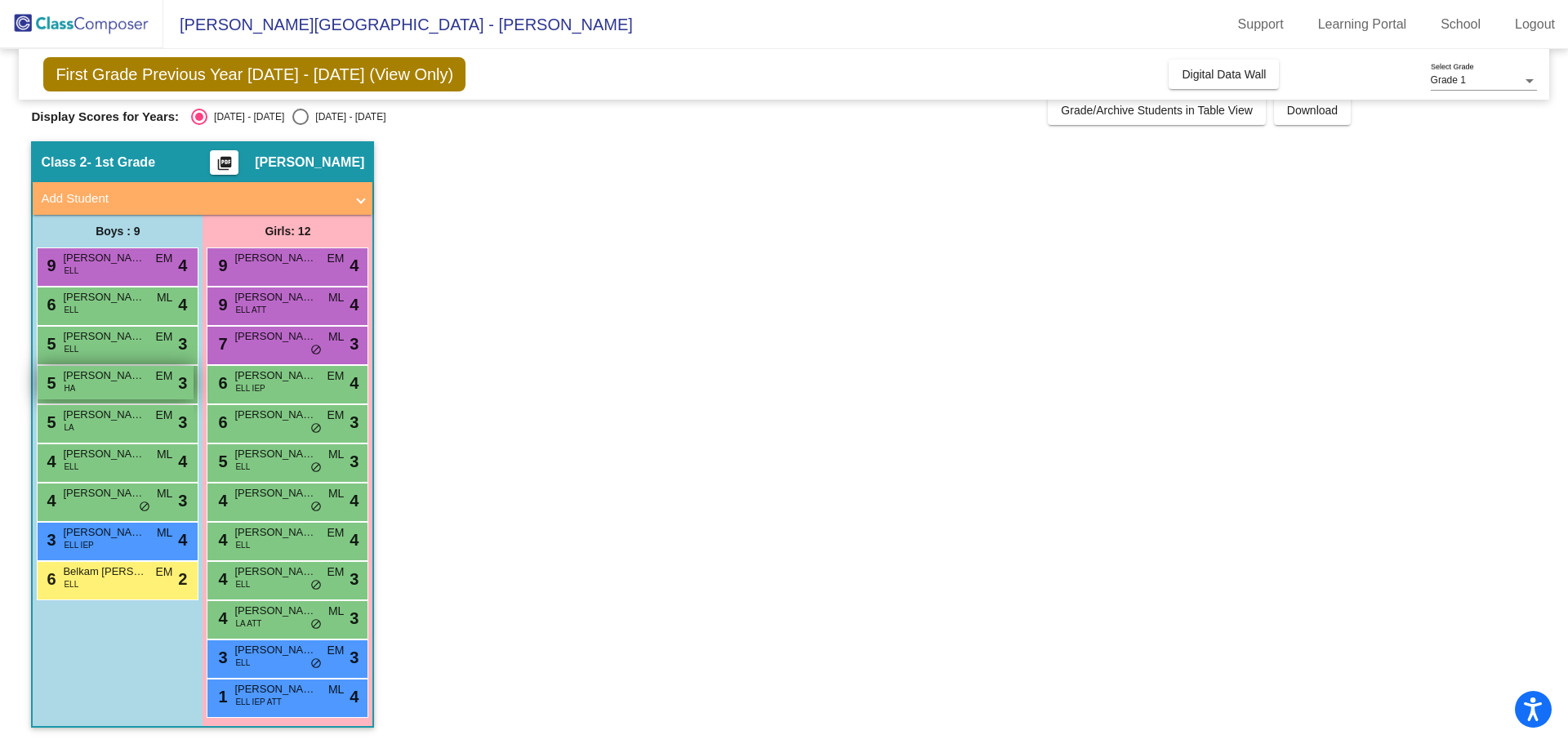
click at [126, 388] on div "5 [PERSON_NAME] HA EM lock do_not_disturb_alt 3" at bounding box center [115, 382] width 156 height 34
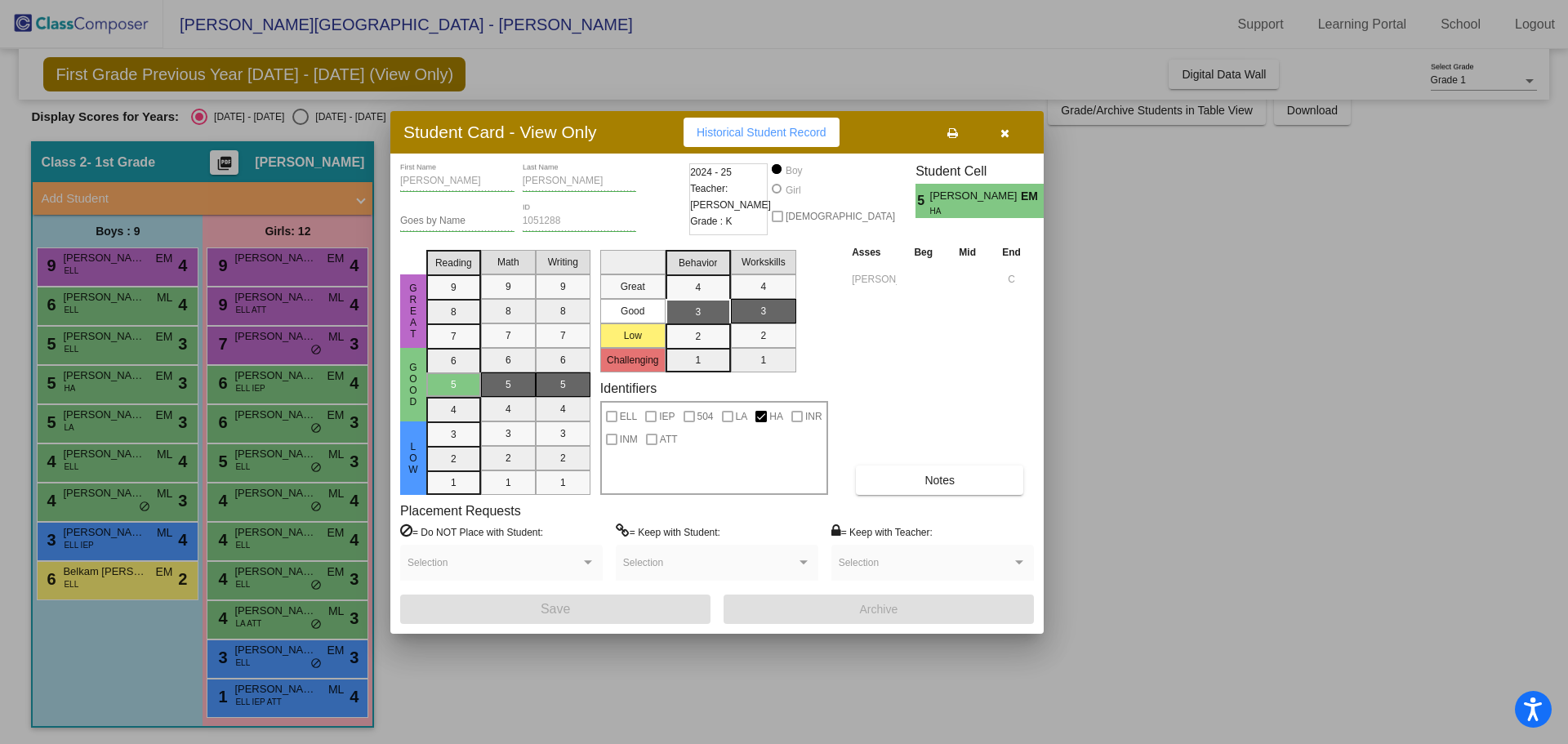
click at [1001, 131] on icon "button" at bounding box center [1005, 132] width 9 height 11
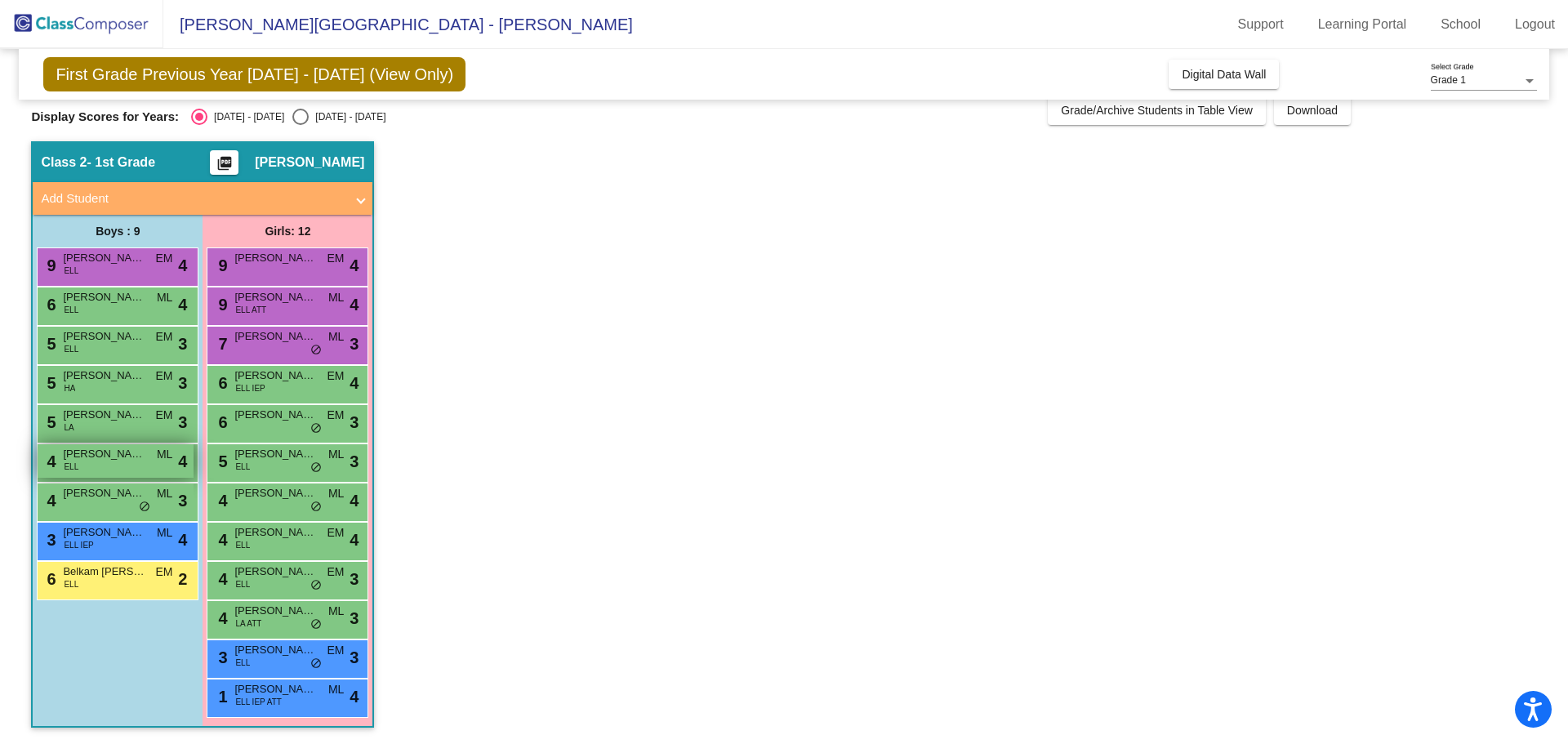
click at [114, 468] on div "4 Tymofii Boichenko ELL ML lock do_not_disturb_alt 4" at bounding box center [115, 460] width 156 height 34
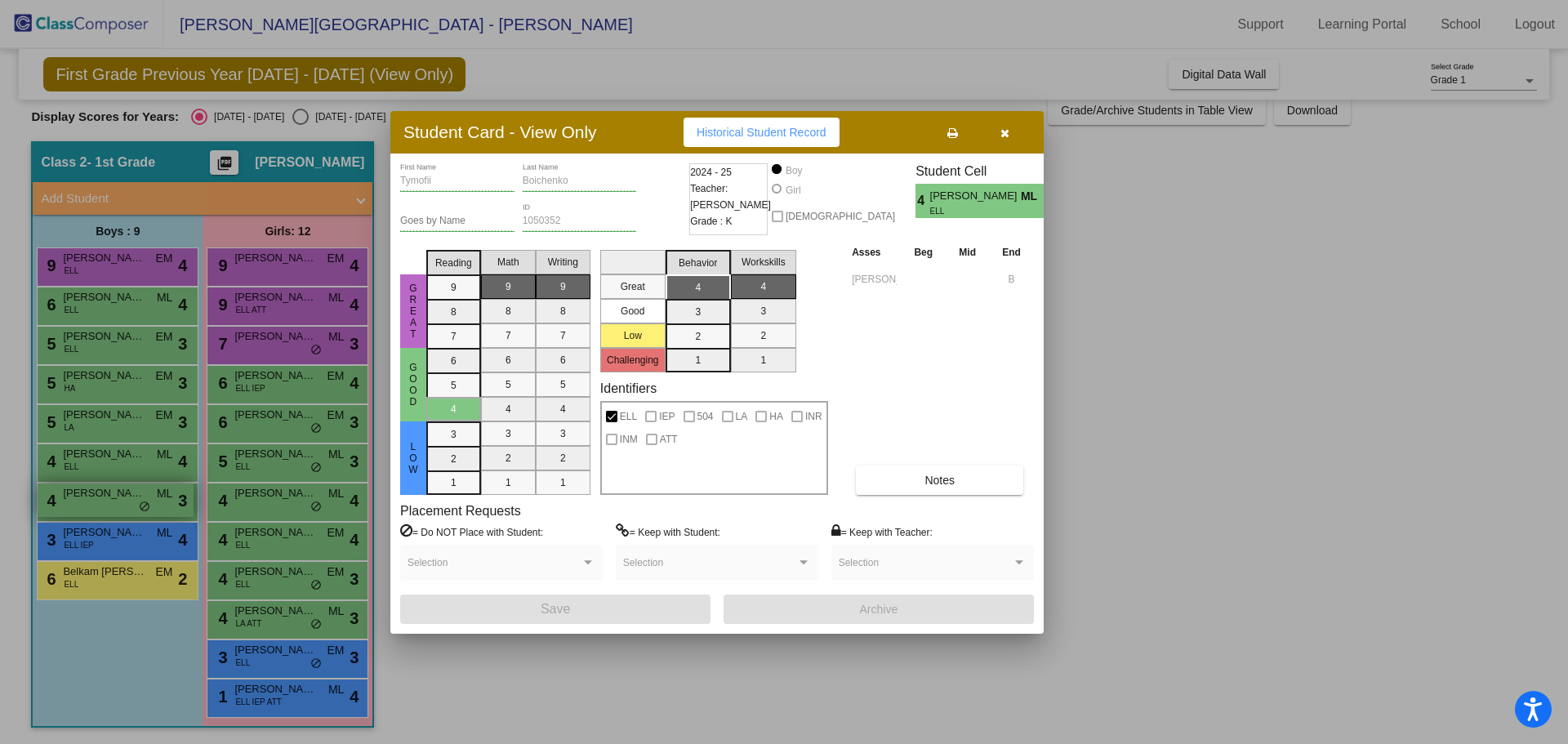
click at [106, 501] on div at bounding box center [784, 372] width 1568 height 744
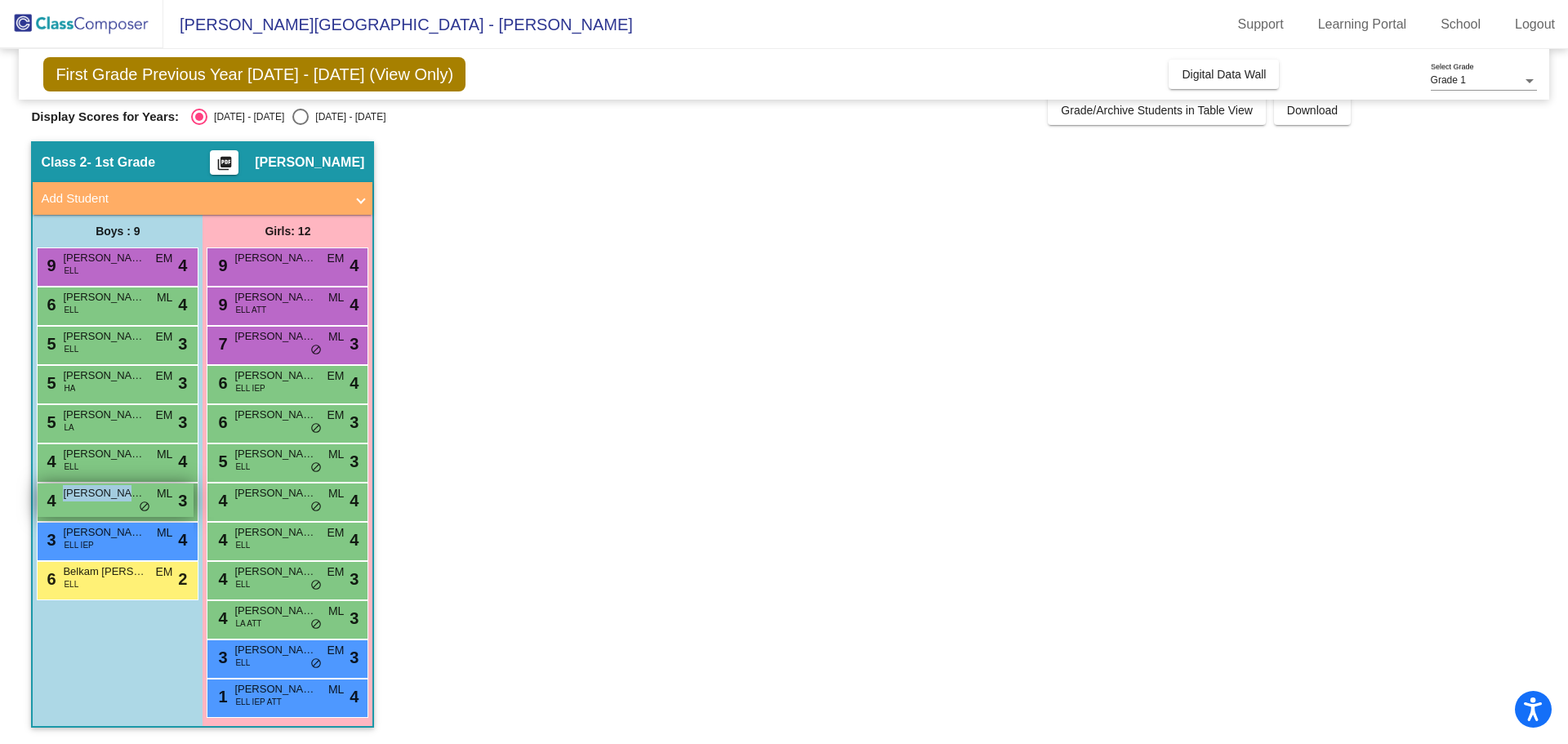
click at [106, 501] on span "[PERSON_NAME]" at bounding box center [104, 493] width 81 height 16
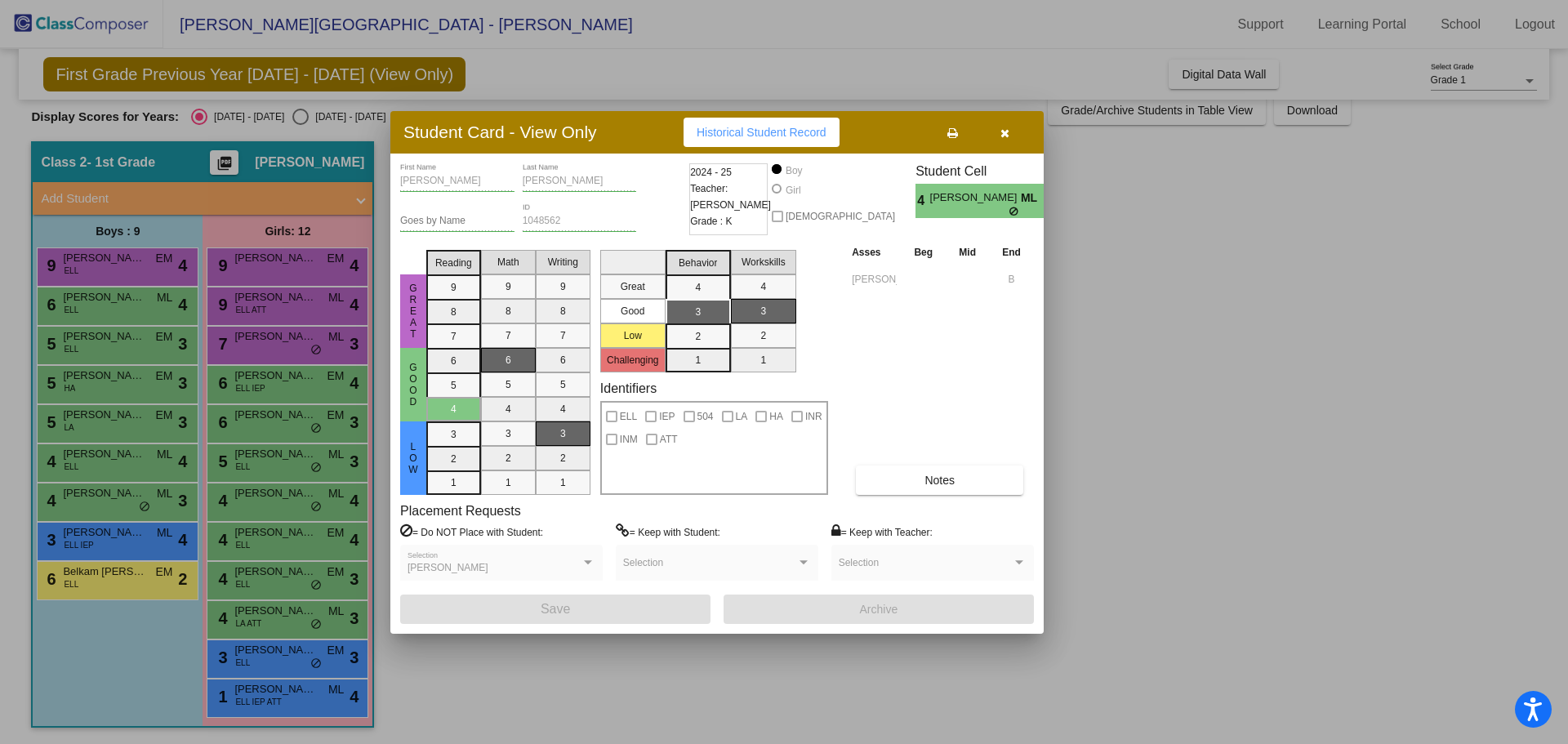
click at [99, 548] on div at bounding box center [784, 372] width 1568 height 744
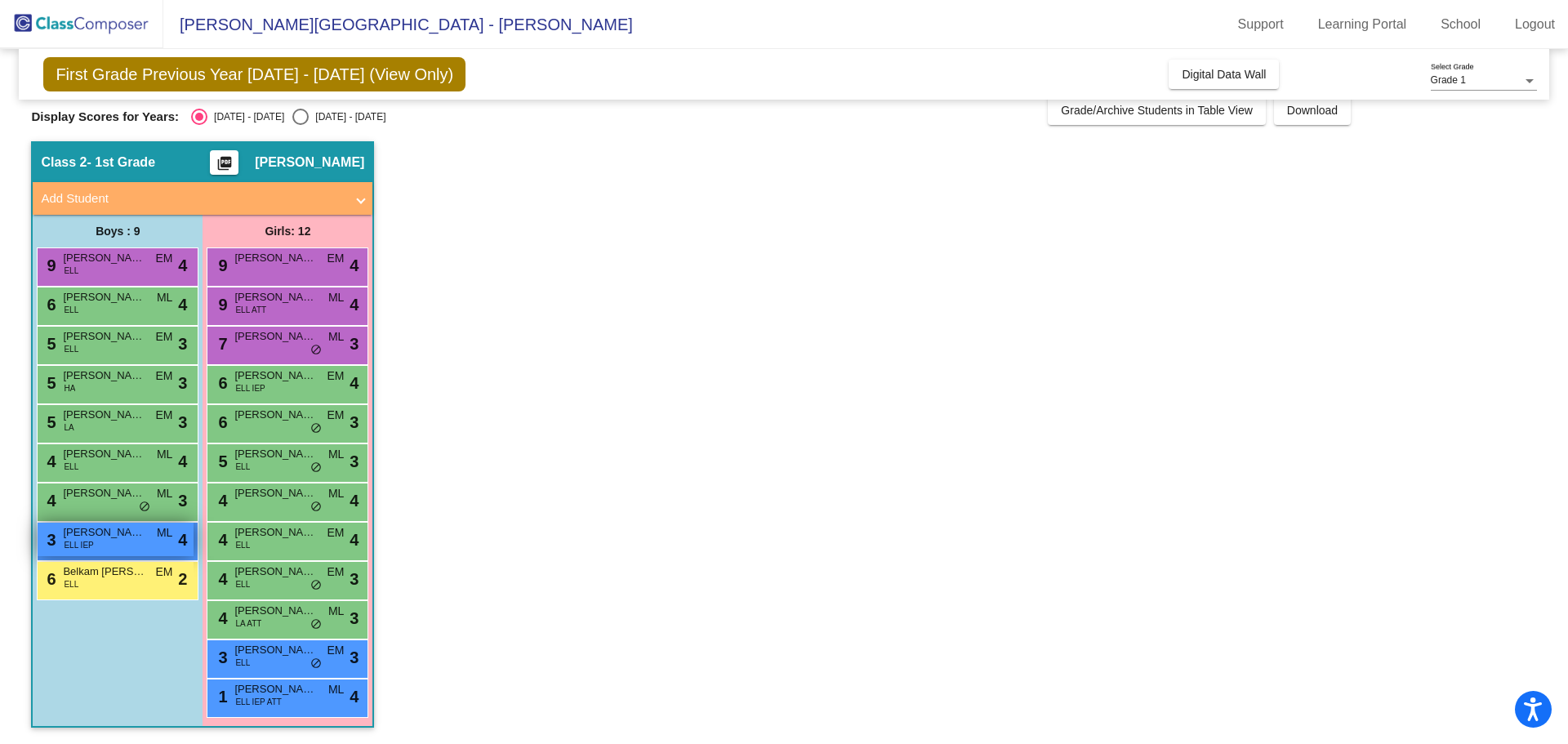
click at [100, 547] on div "3 [PERSON_NAME] ELL IEP ML lock do_not_disturb_alt 4" at bounding box center [115, 539] width 156 height 34
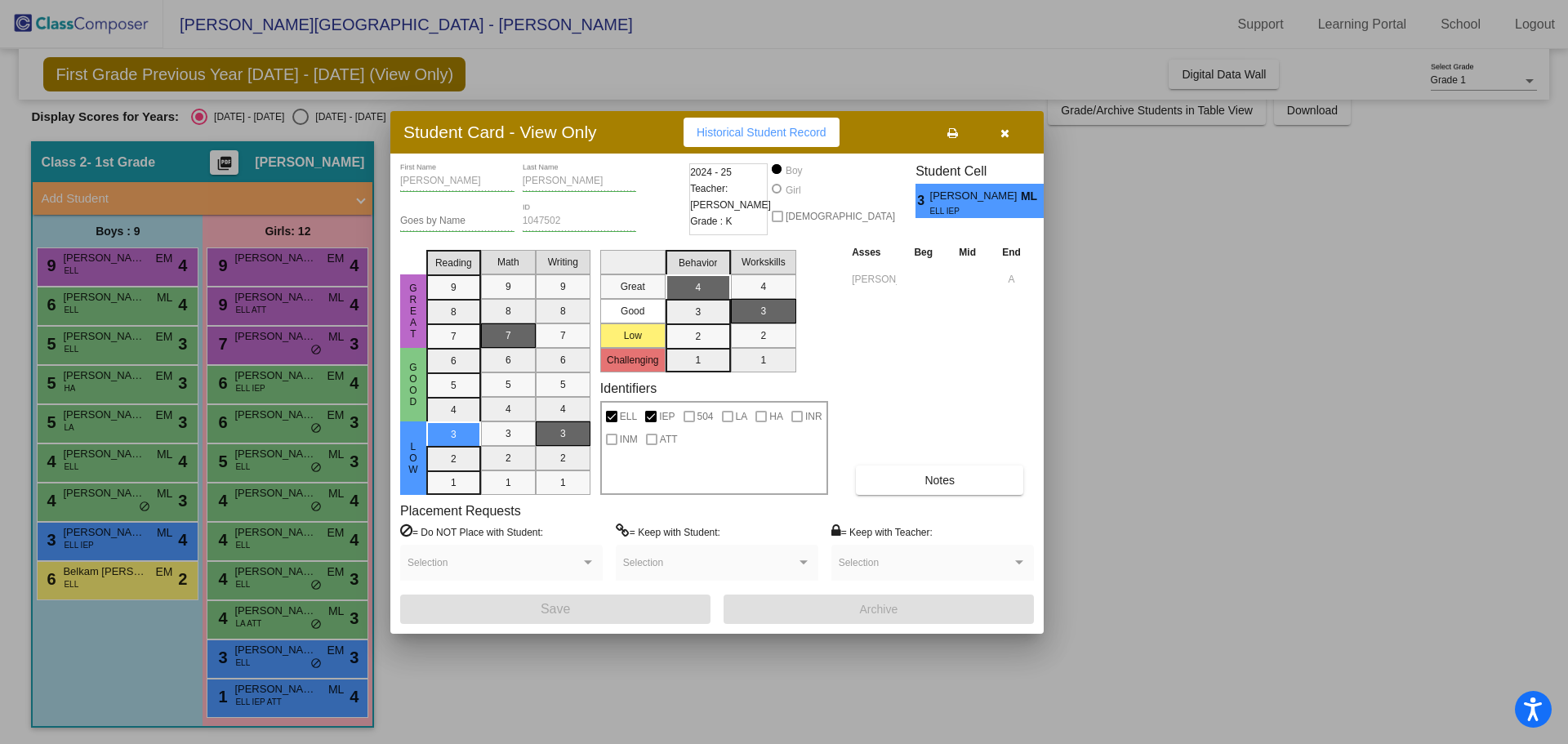
click at [299, 267] on div at bounding box center [784, 372] width 1568 height 744
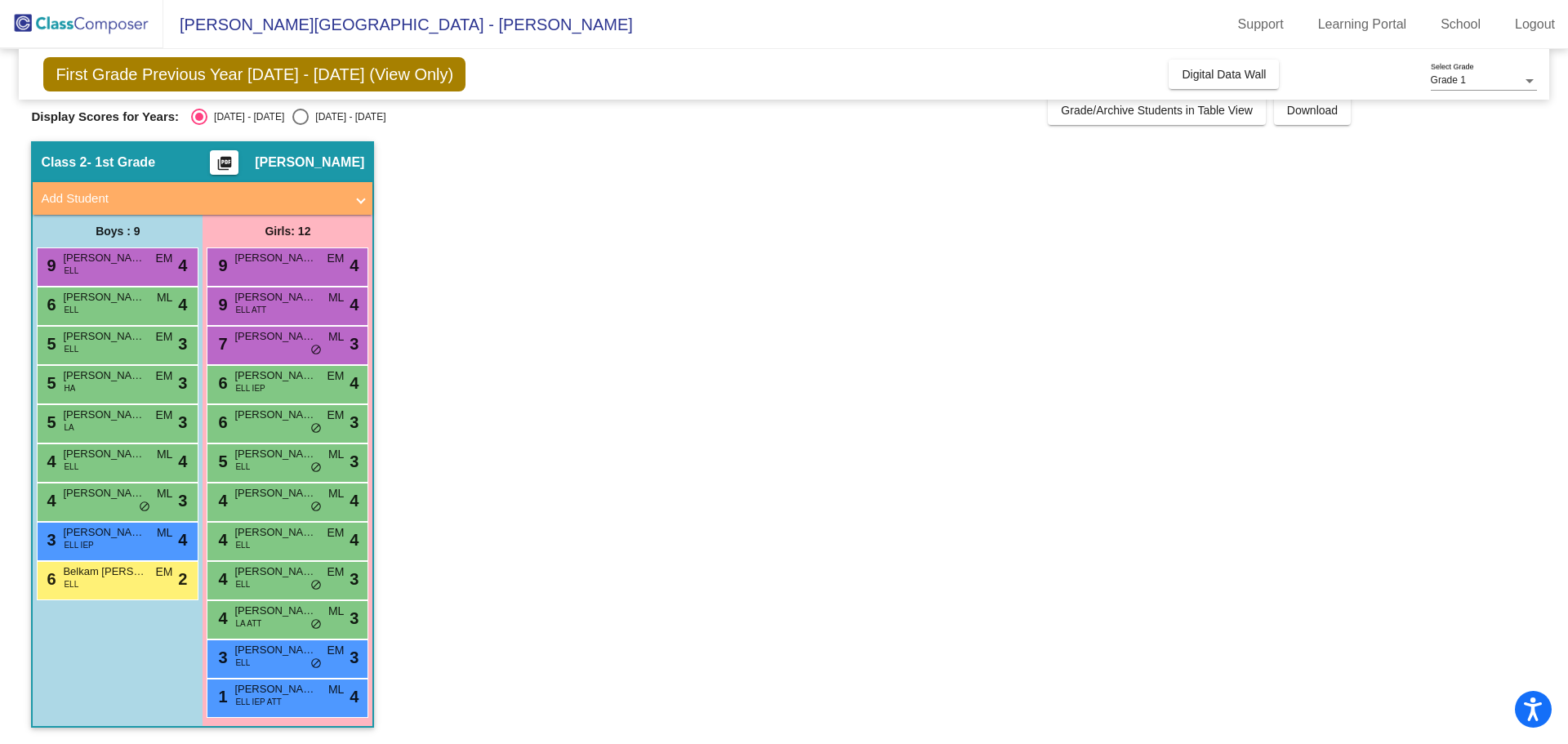
click at [299, 267] on div "9 [PERSON_NAME] EM lock do_not_disturb_alt 4" at bounding box center [287, 265] width 156 height 34
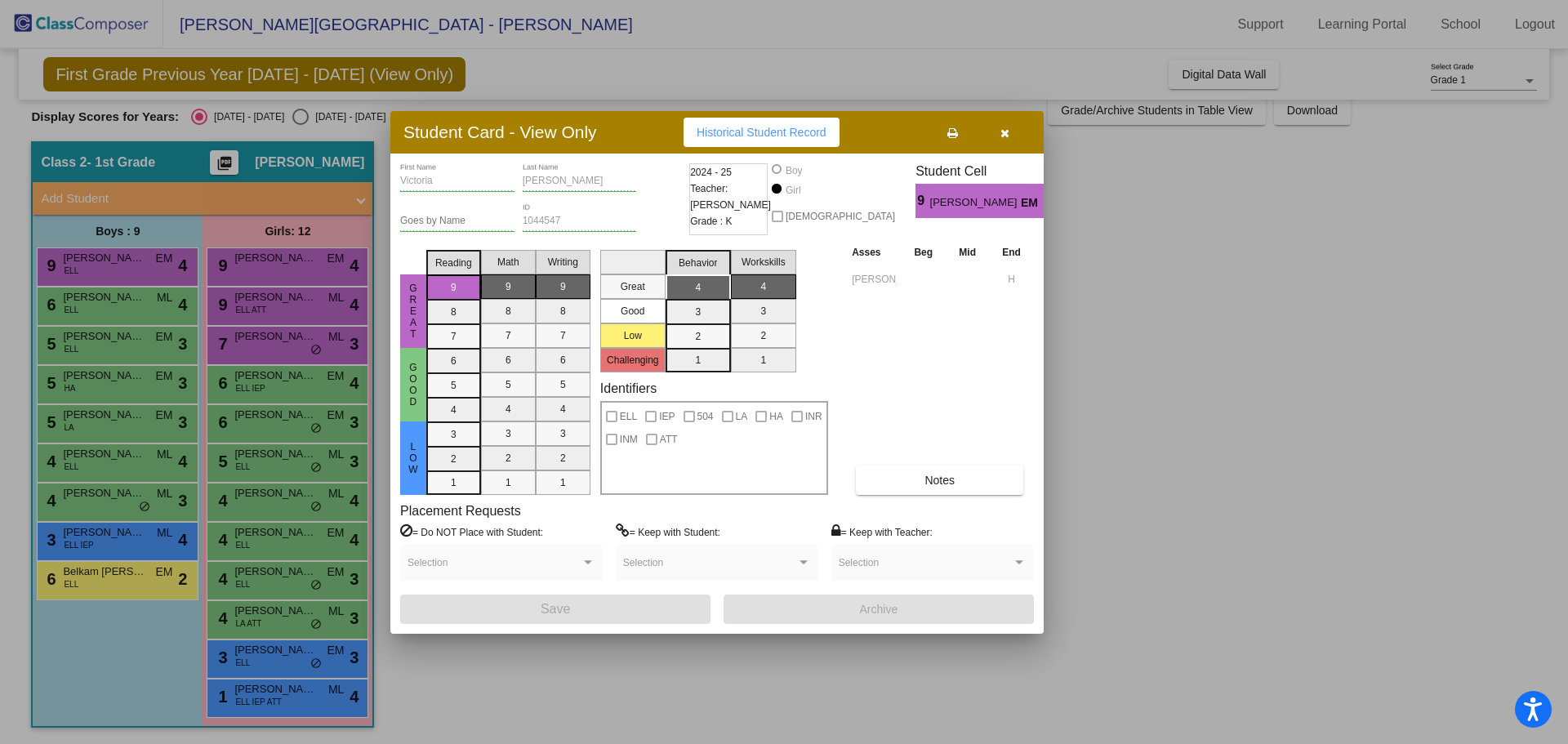
click at [288, 314] on div at bounding box center [784, 372] width 1568 height 744
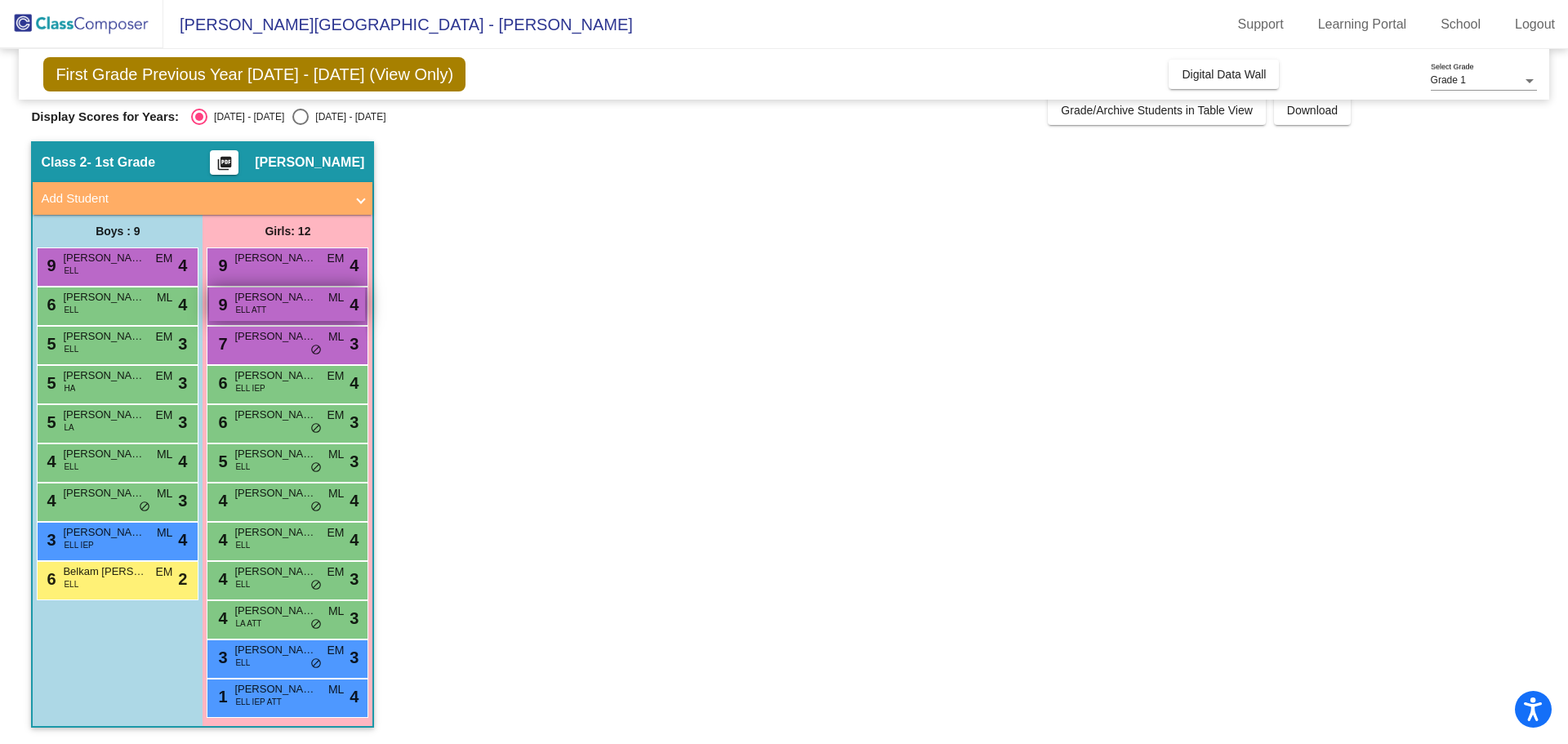
click at [286, 306] on div "9 [PERSON_NAME] ELL ATT ML lock do_not_disturb_alt 4" at bounding box center [287, 304] width 156 height 34
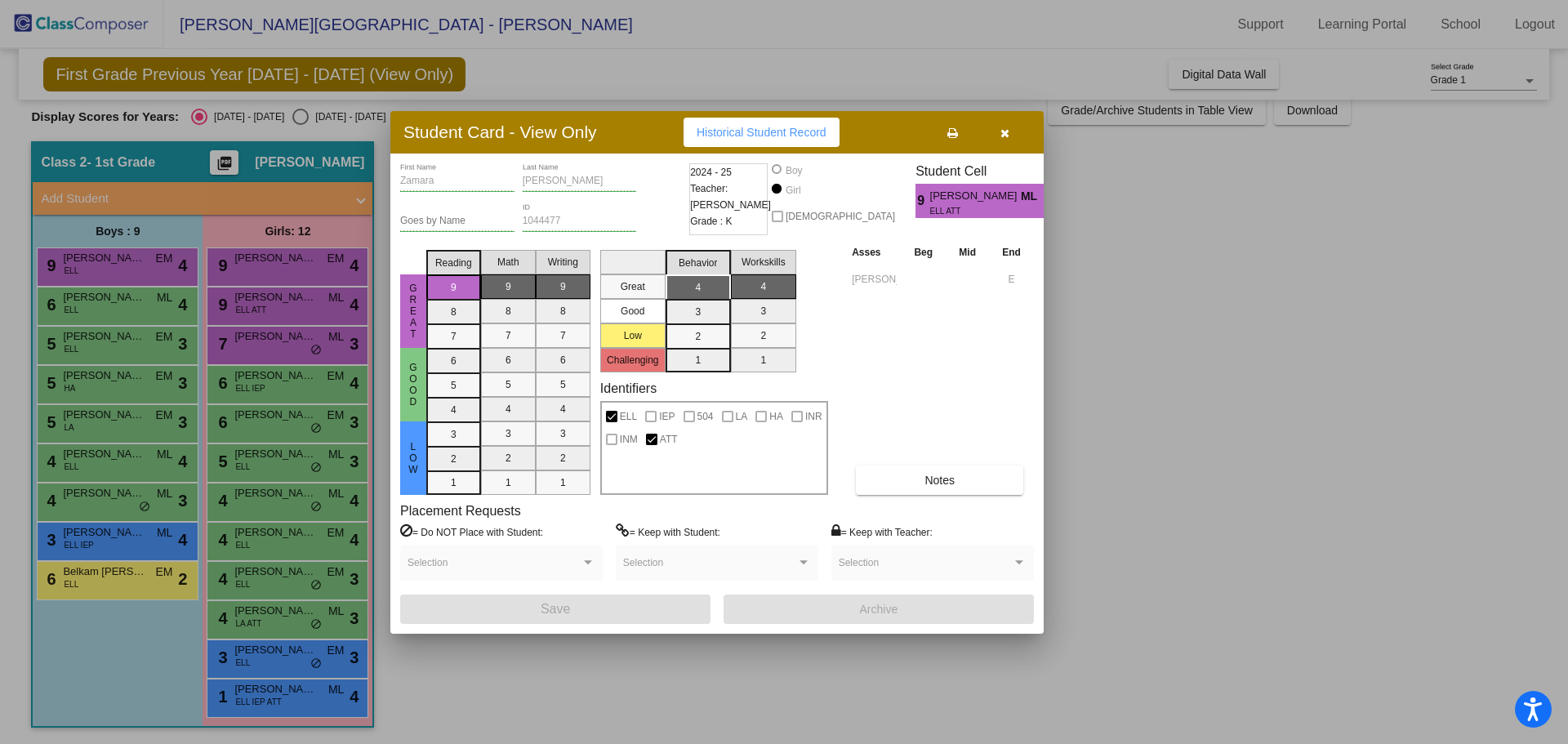
click at [294, 338] on div at bounding box center [784, 372] width 1568 height 744
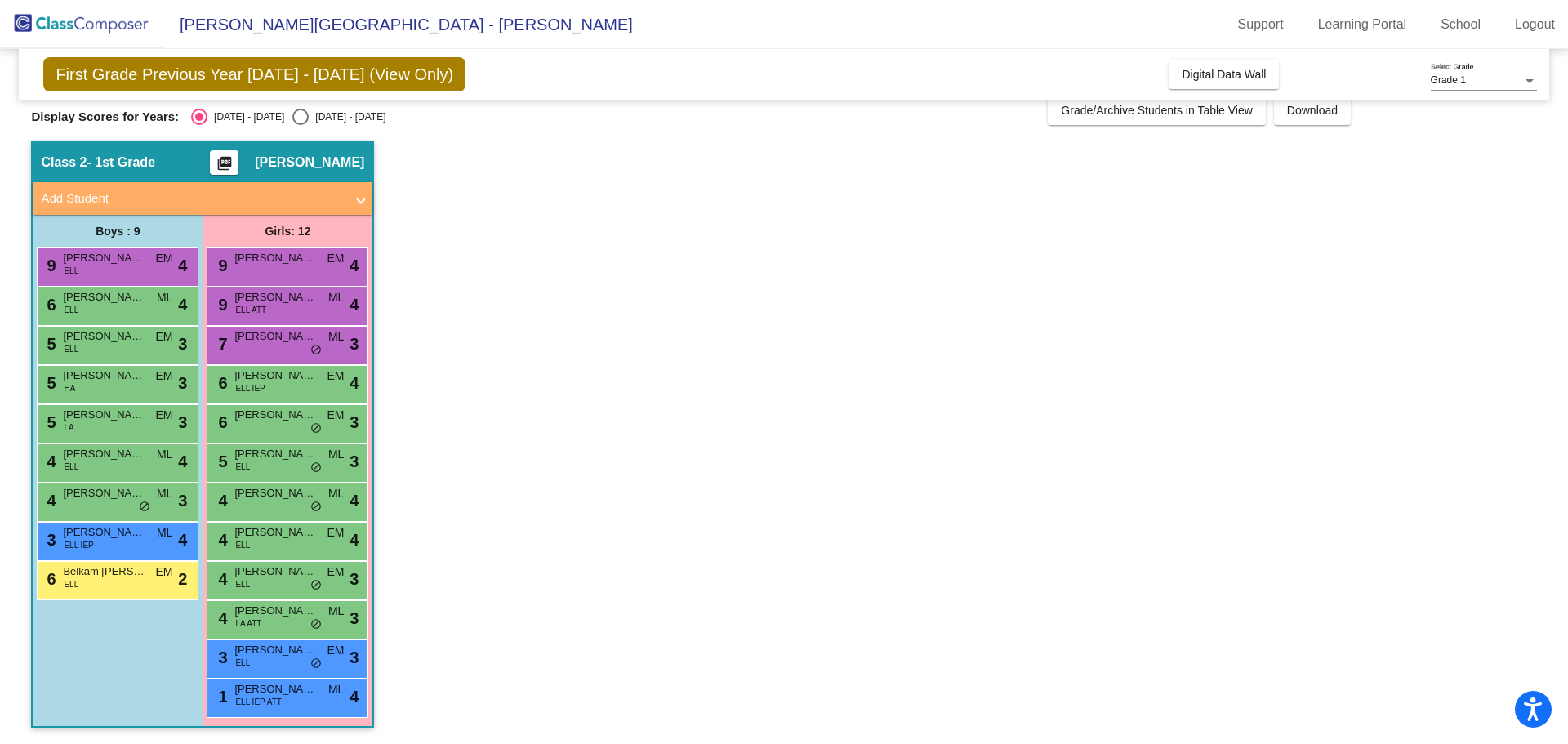
click at [294, 338] on span "[PERSON_NAME]" at bounding box center [275, 336] width 81 height 16
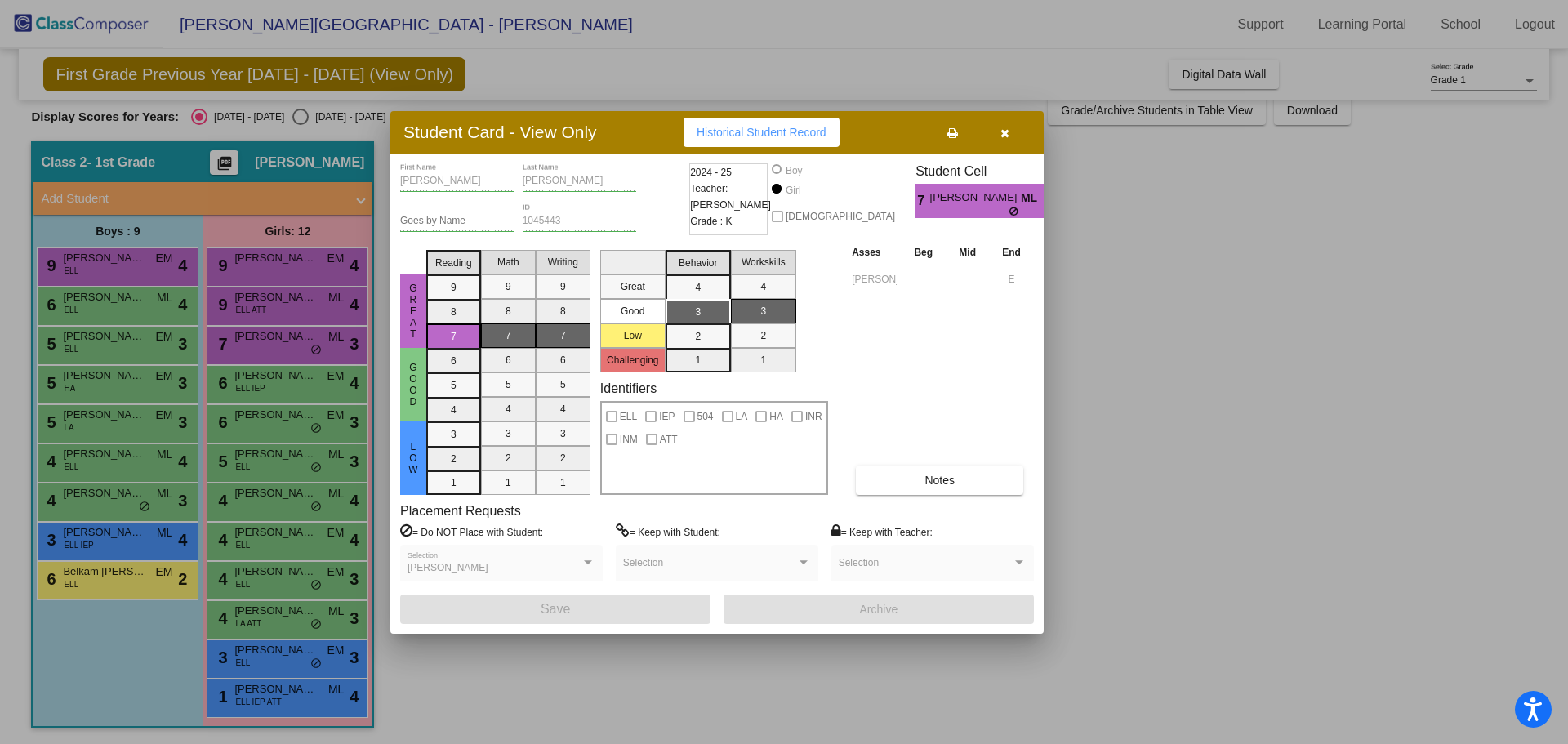
click at [299, 385] on div at bounding box center [784, 372] width 1568 height 744
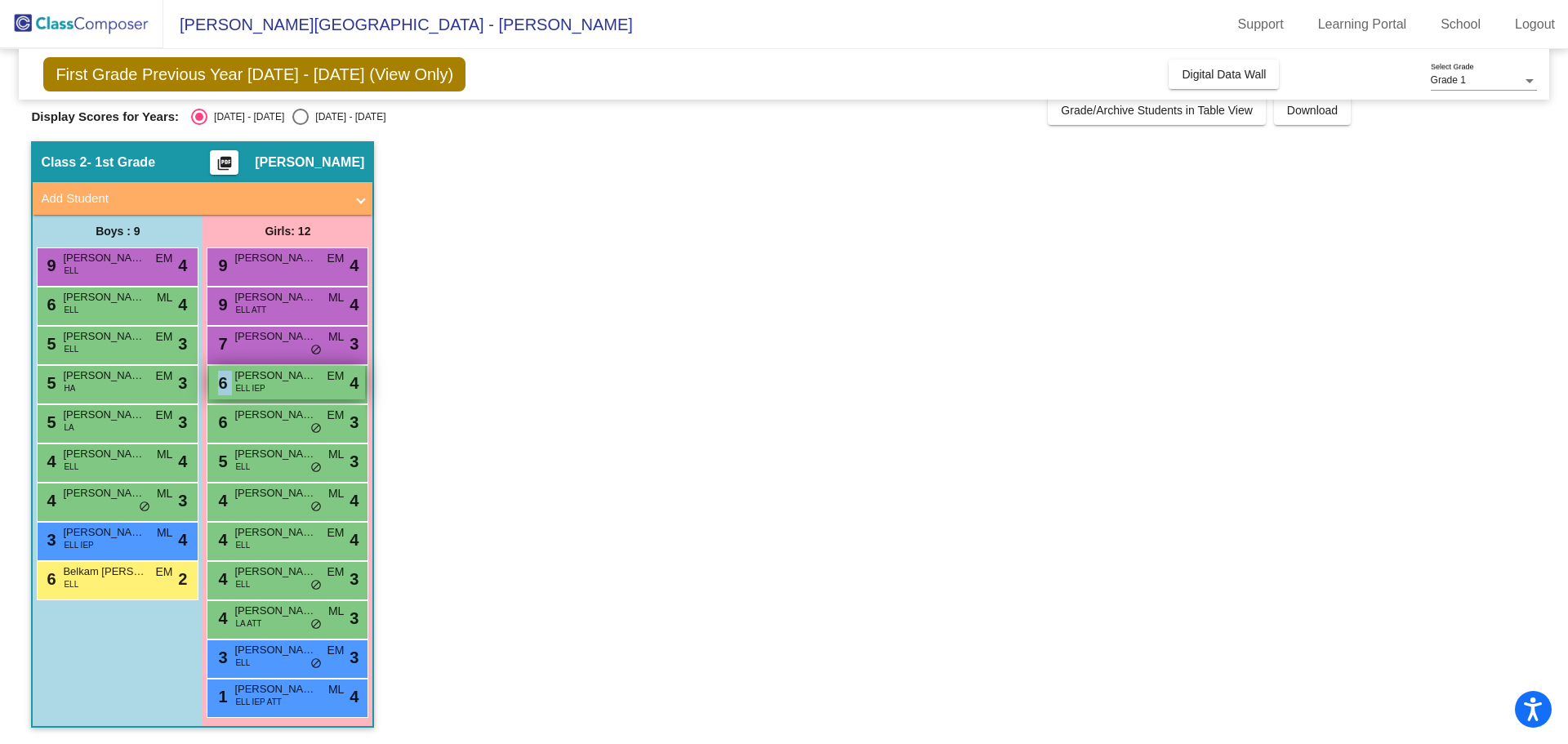
click at [298, 385] on div "6 [PERSON_NAME] ELL IEP EM lock do_not_disturb_alt 4" at bounding box center [287, 382] width 156 height 34
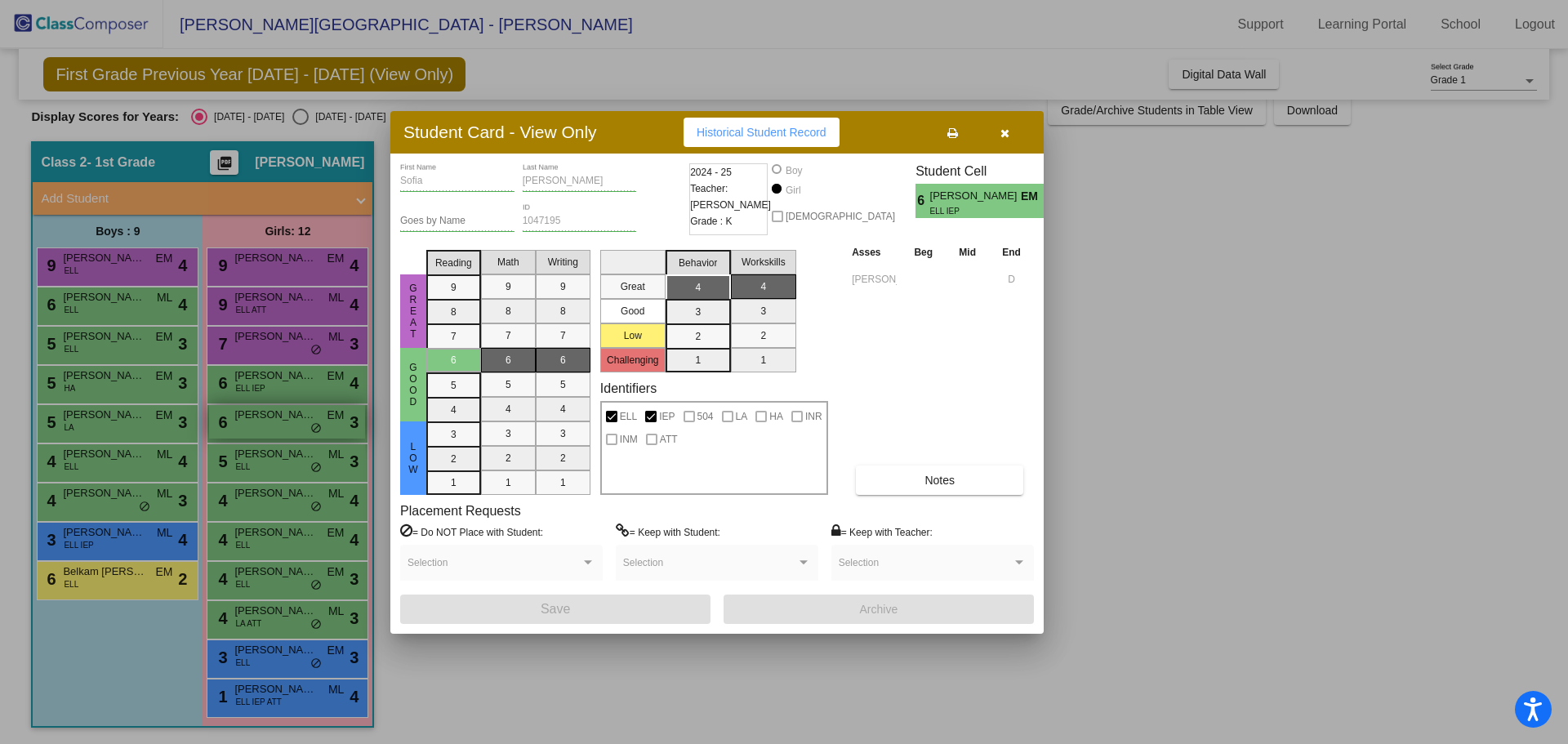
click at [260, 427] on div at bounding box center [784, 372] width 1568 height 744
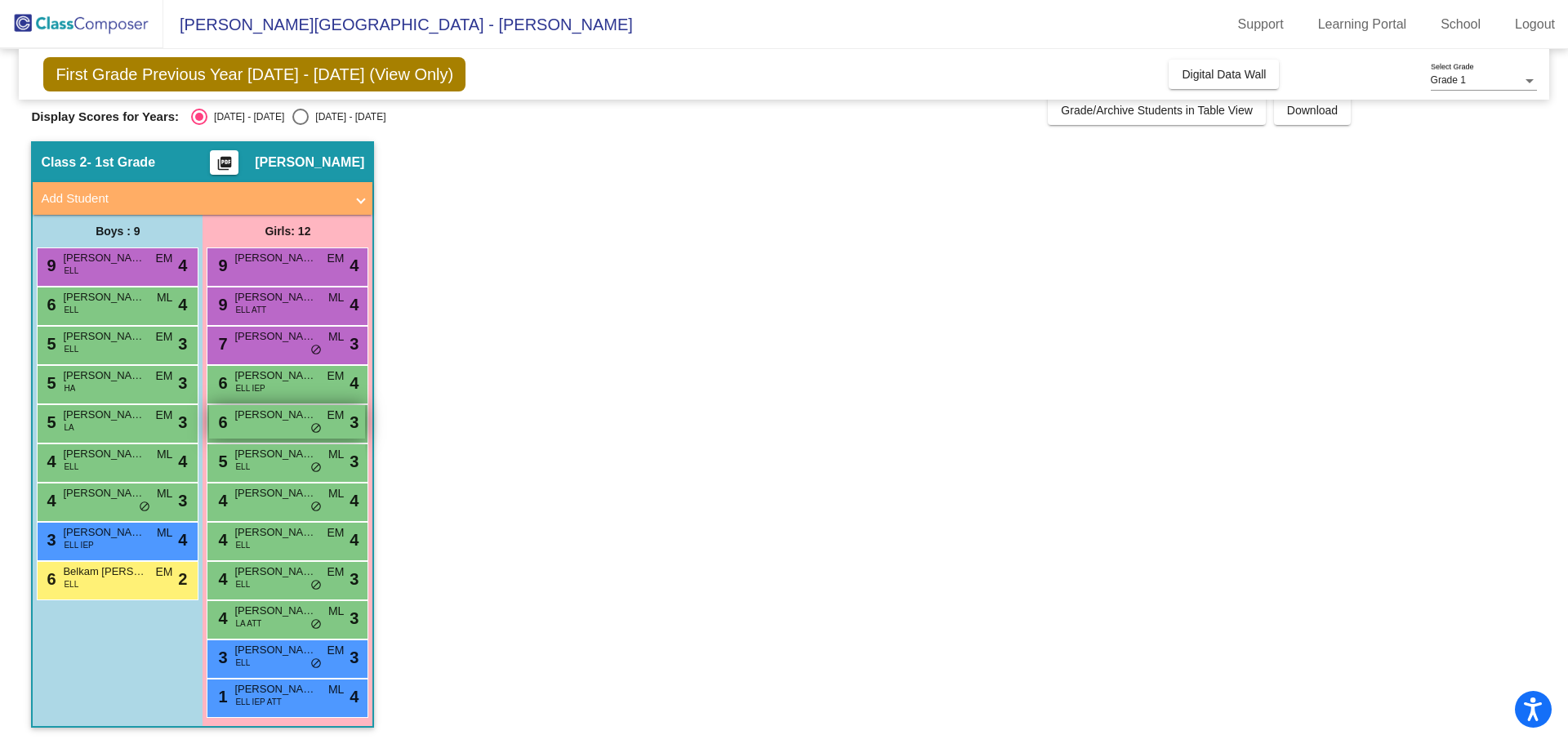
click at [258, 427] on div "6 [PERSON_NAME] EM lock do_not_disturb_alt 3" at bounding box center [287, 421] width 156 height 34
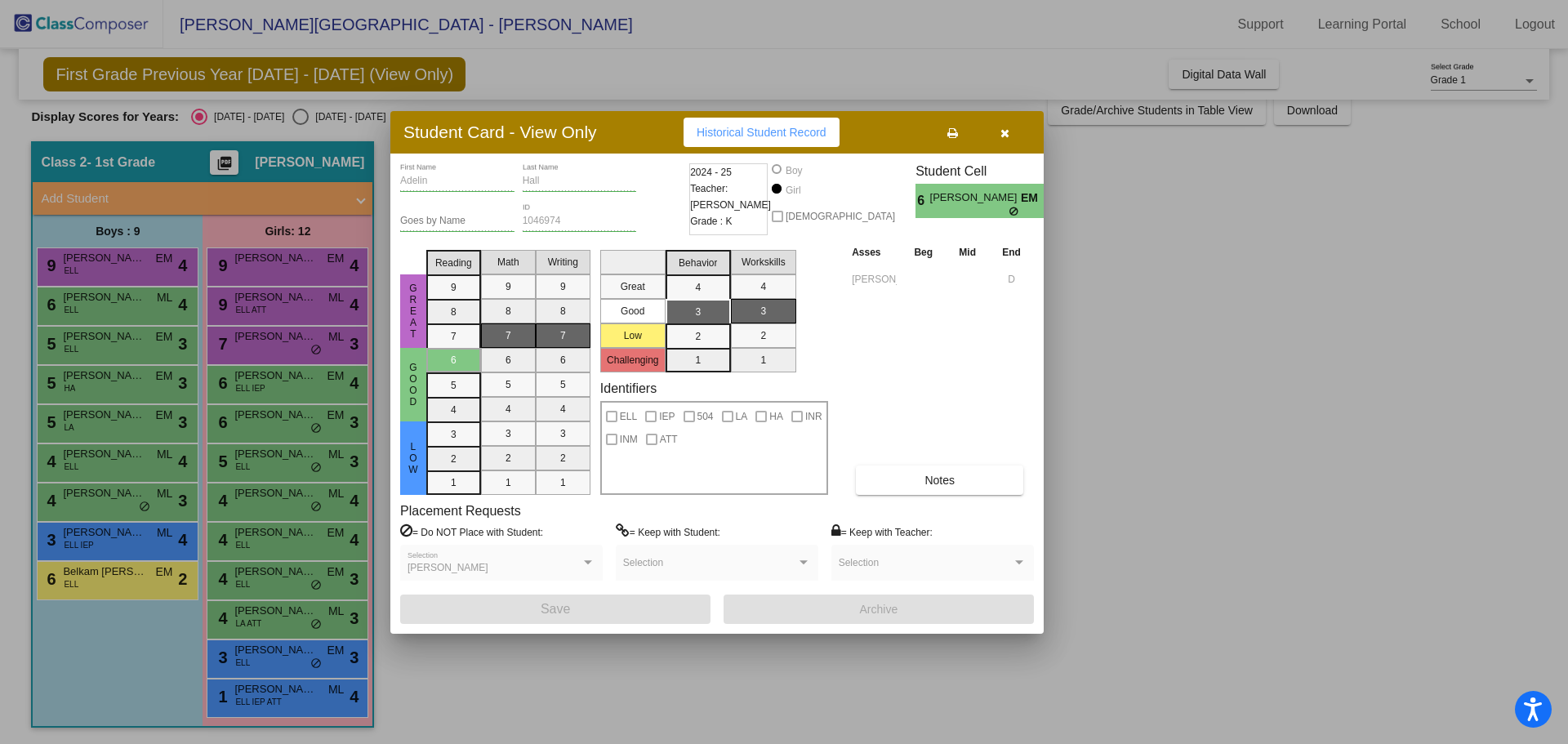
click at [277, 459] on div at bounding box center [784, 372] width 1568 height 744
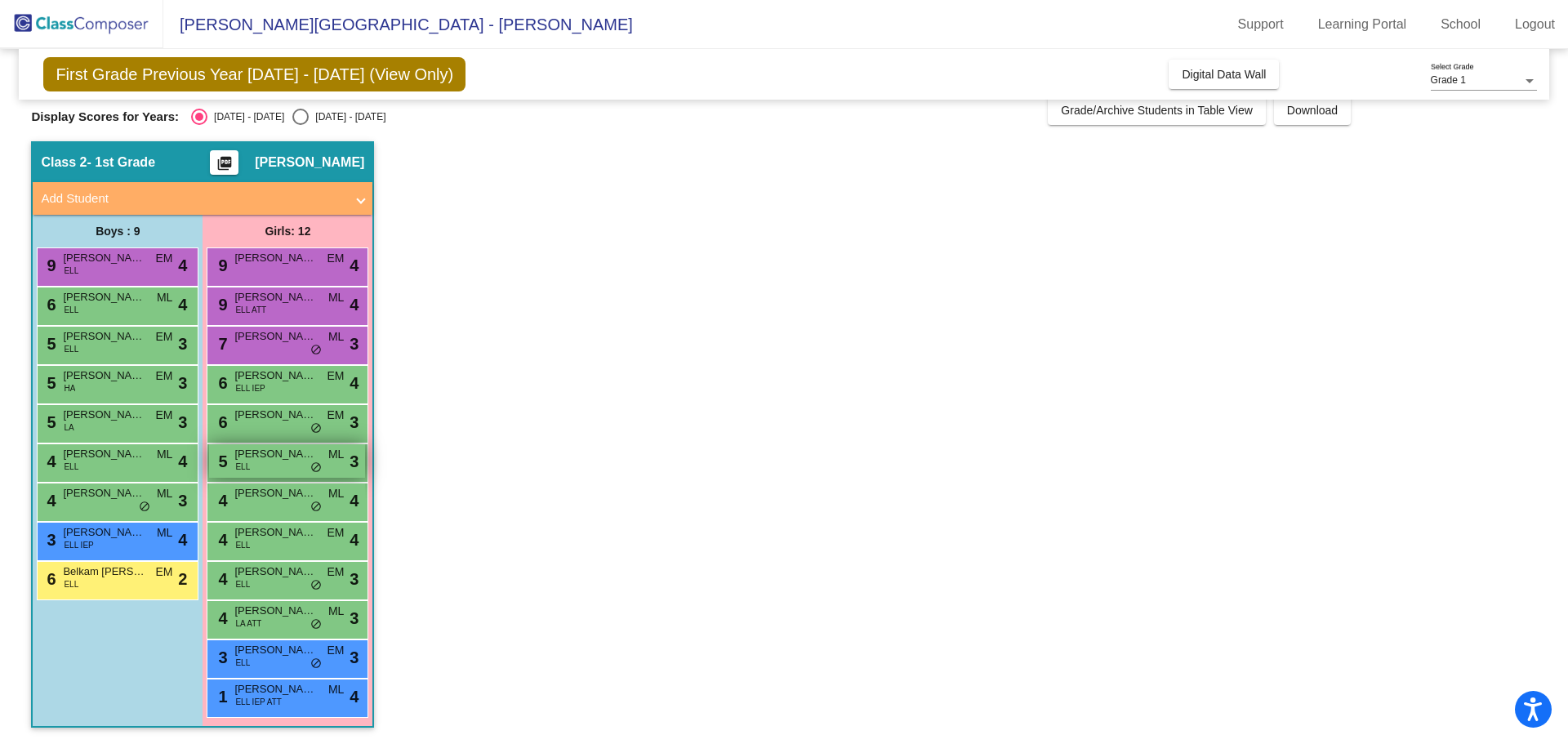
click at [278, 460] on span "[PERSON_NAME]" at bounding box center [275, 453] width 81 height 16
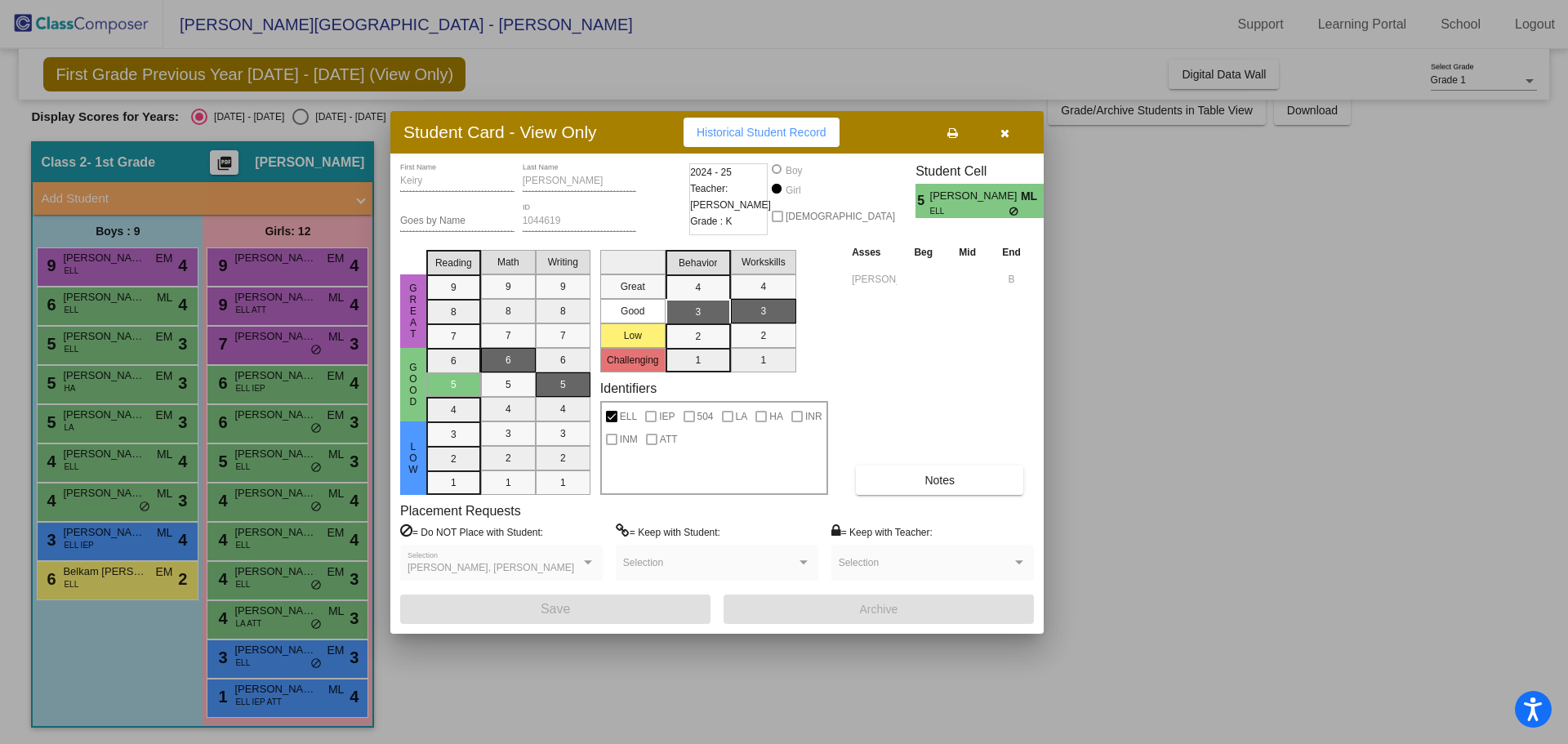
click at [292, 493] on div at bounding box center [784, 372] width 1568 height 744
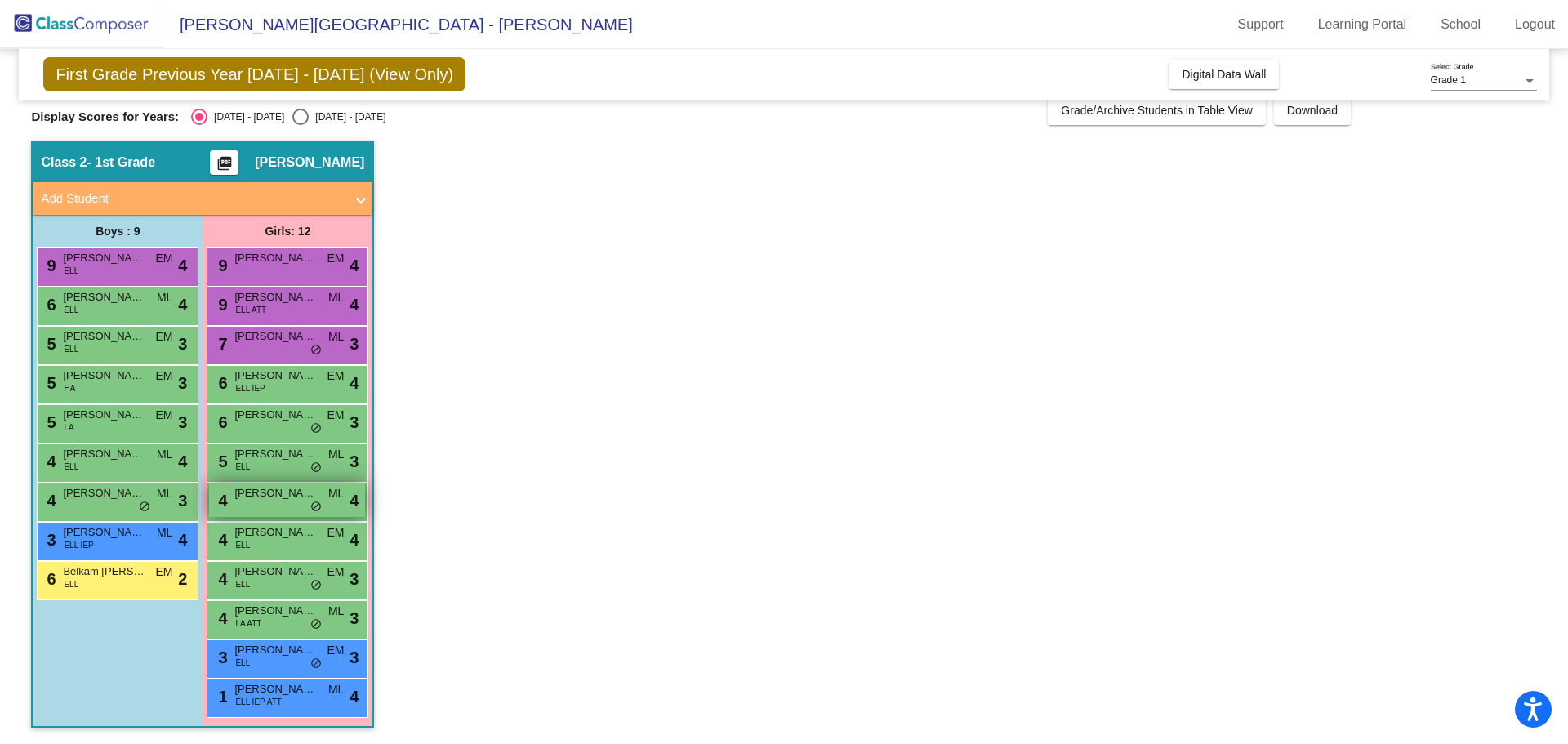
click at [300, 497] on span "[PERSON_NAME]" at bounding box center [275, 493] width 81 height 16
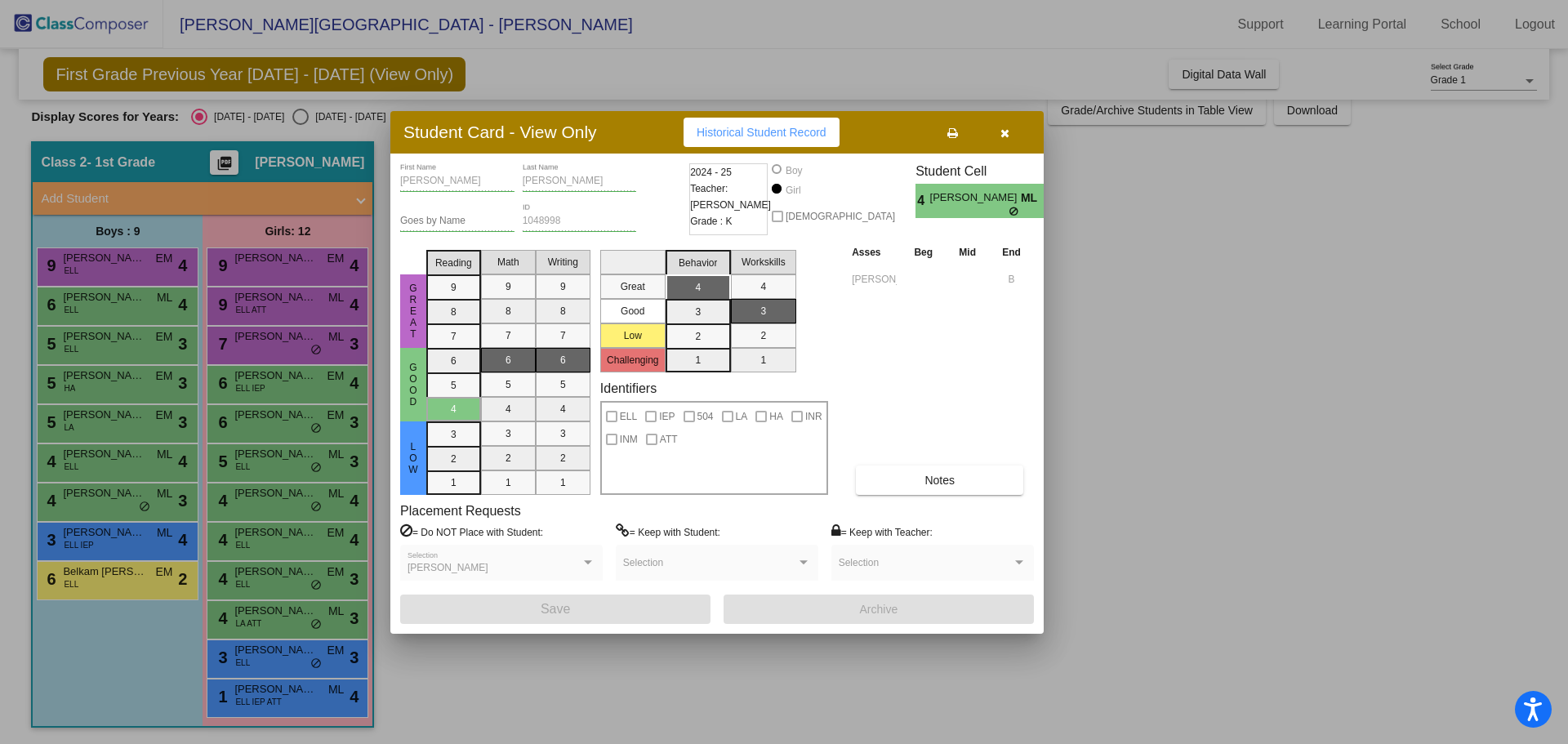
click at [282, 548] on div at bounding box center [784, 372] width 1568 height 744
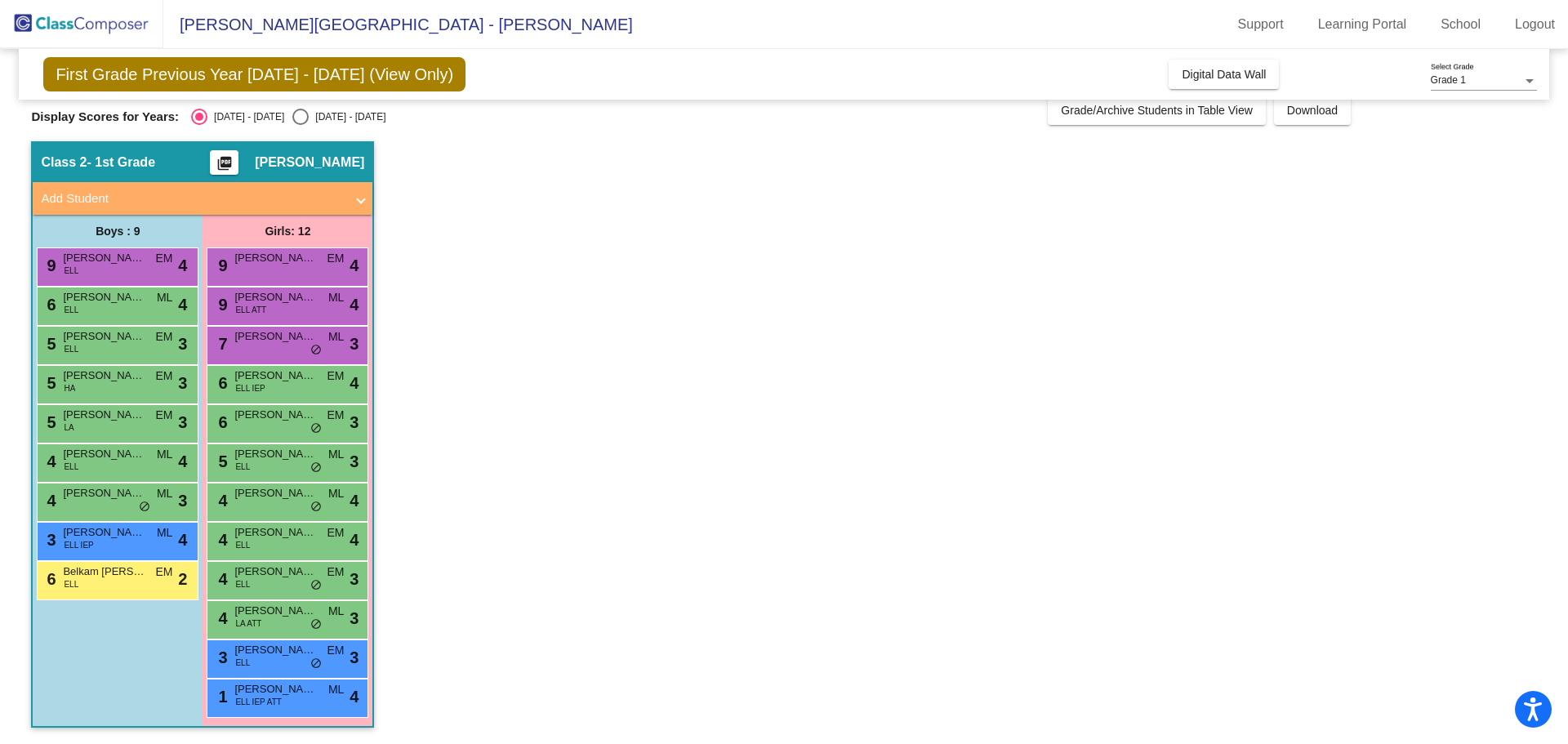
click at [282, 548] on div "4 [PERSON_NAME] [PERSON_NAME] lock do_not_disturb_alt 4" at bounding box center [287, 539] width 156 height 34
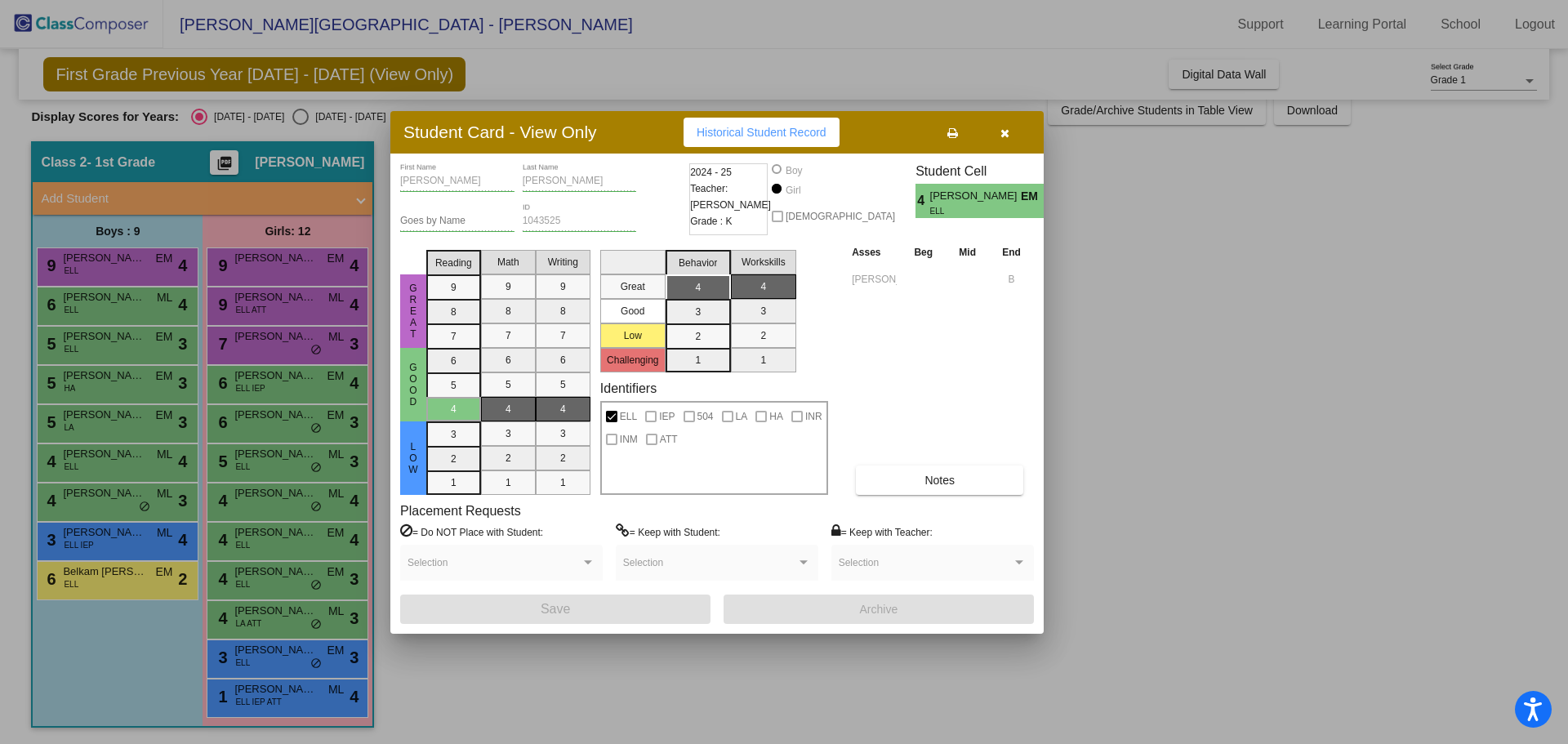
click at [291, 580] on div at bounding box center [784, 372] width 1568 height 744
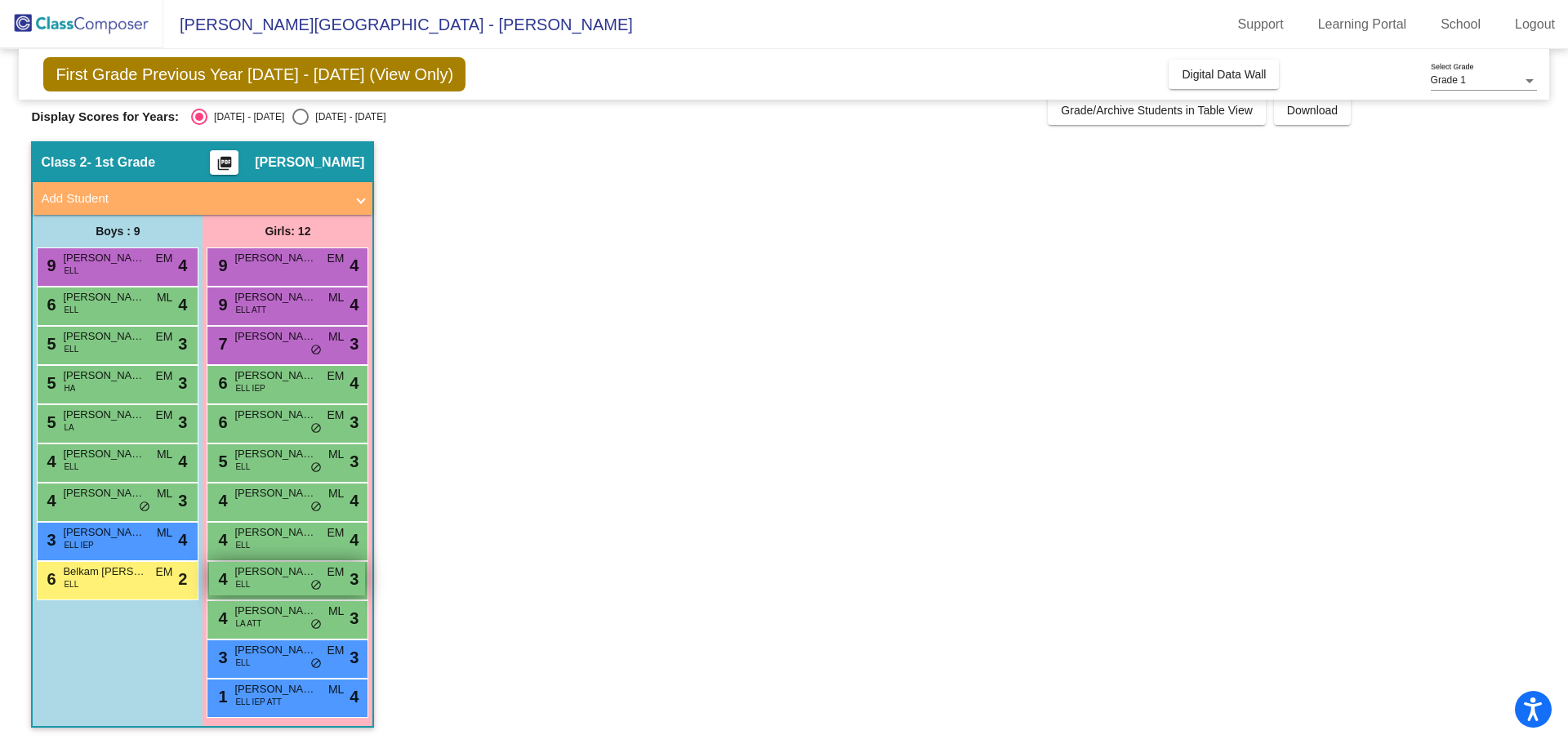
click at [290, 580] on div "4 [PERSON_NAME] [PERSON_NAME] lock do_not_disturb_alt 3" at bounding box center [287, 578] width 156 height 34
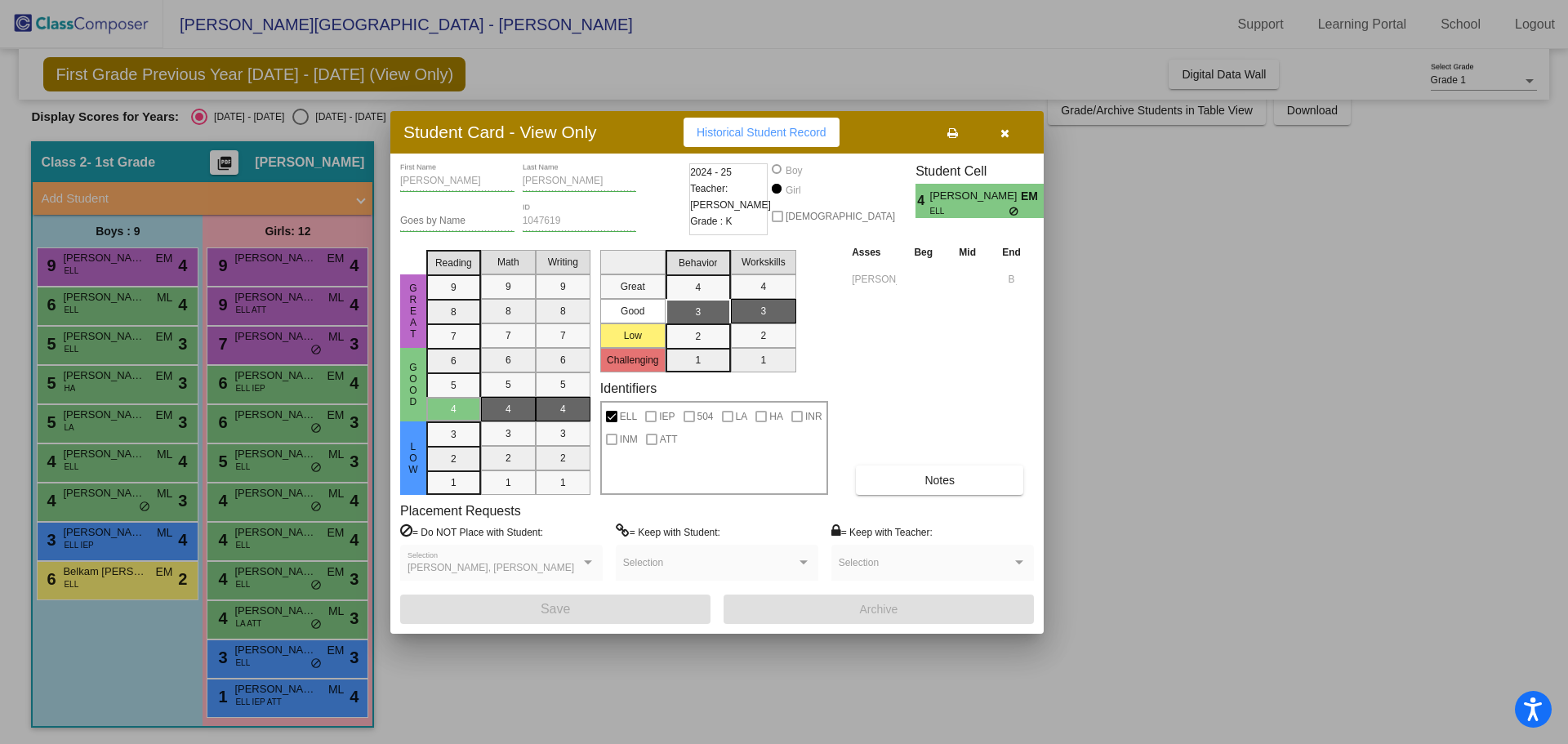
click at [1006, 131] on icon "button" at bounding box center [1005, 132] width 9 height 11
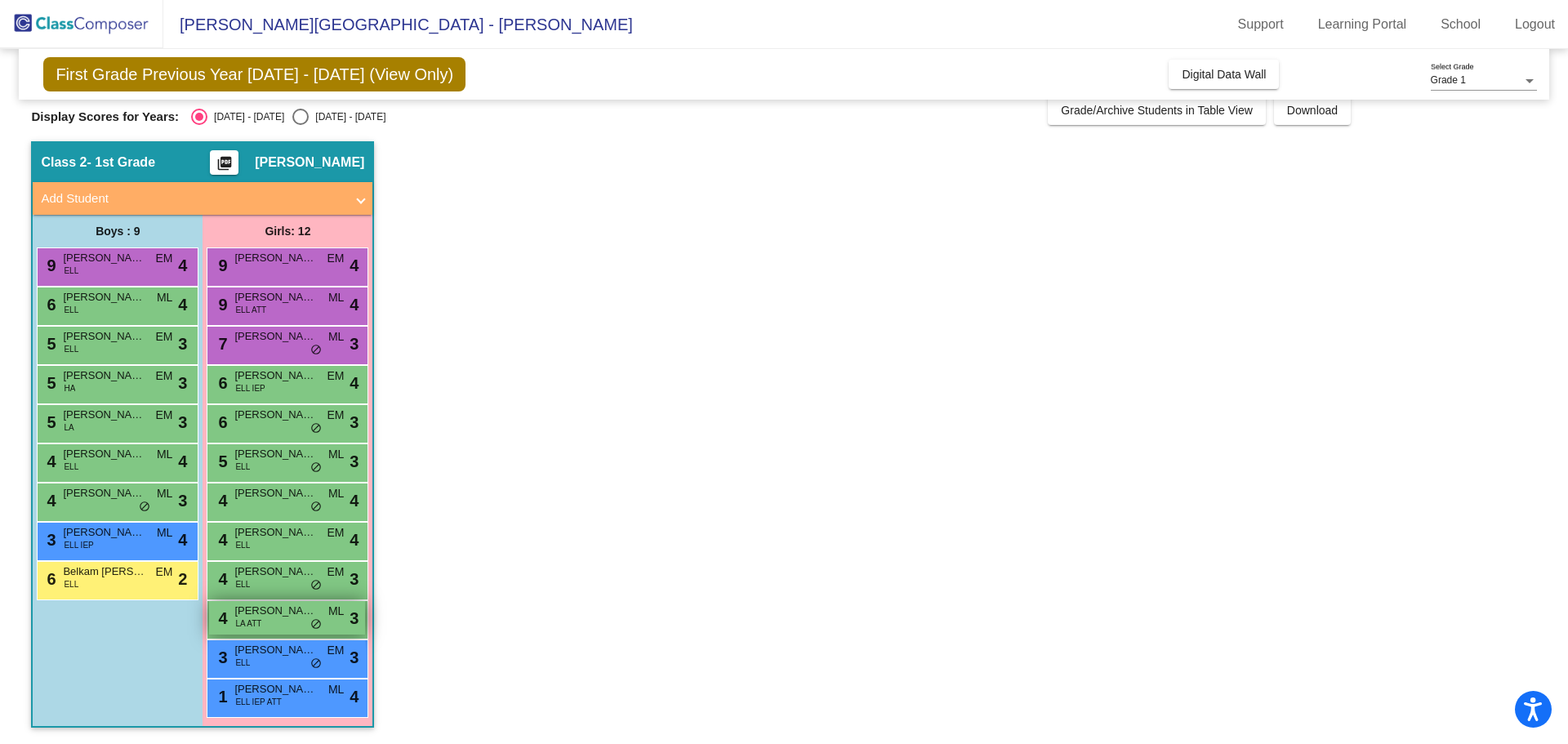
click at [280, 619] on div "4 [PERSON_NAME] LA ATT ML lock do_not_disturb_alt 3" at bounding box center [287, 618] width 156 height 34
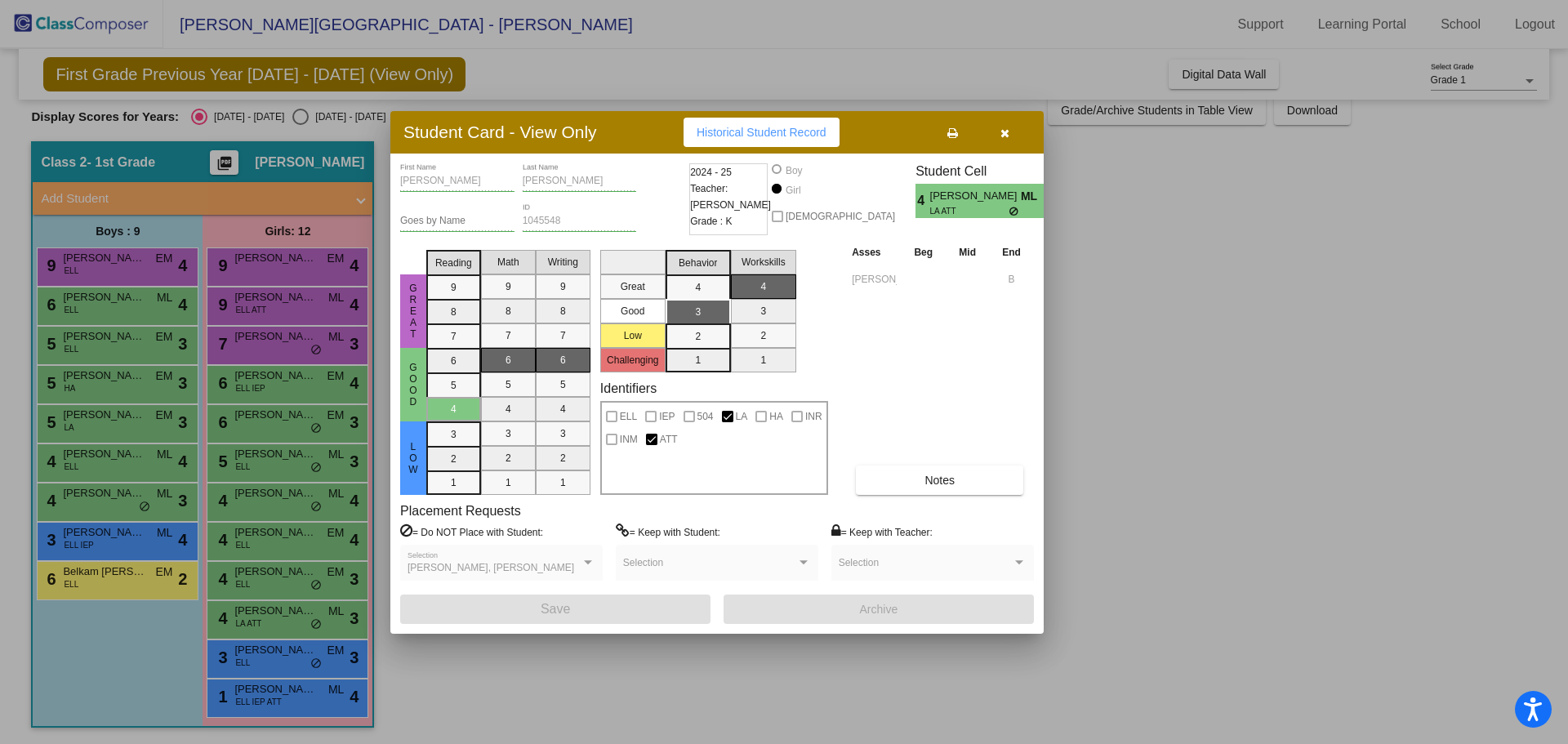
click at [996, 137] on button "button" at bounding box center [1005, 132] width 52 height 29
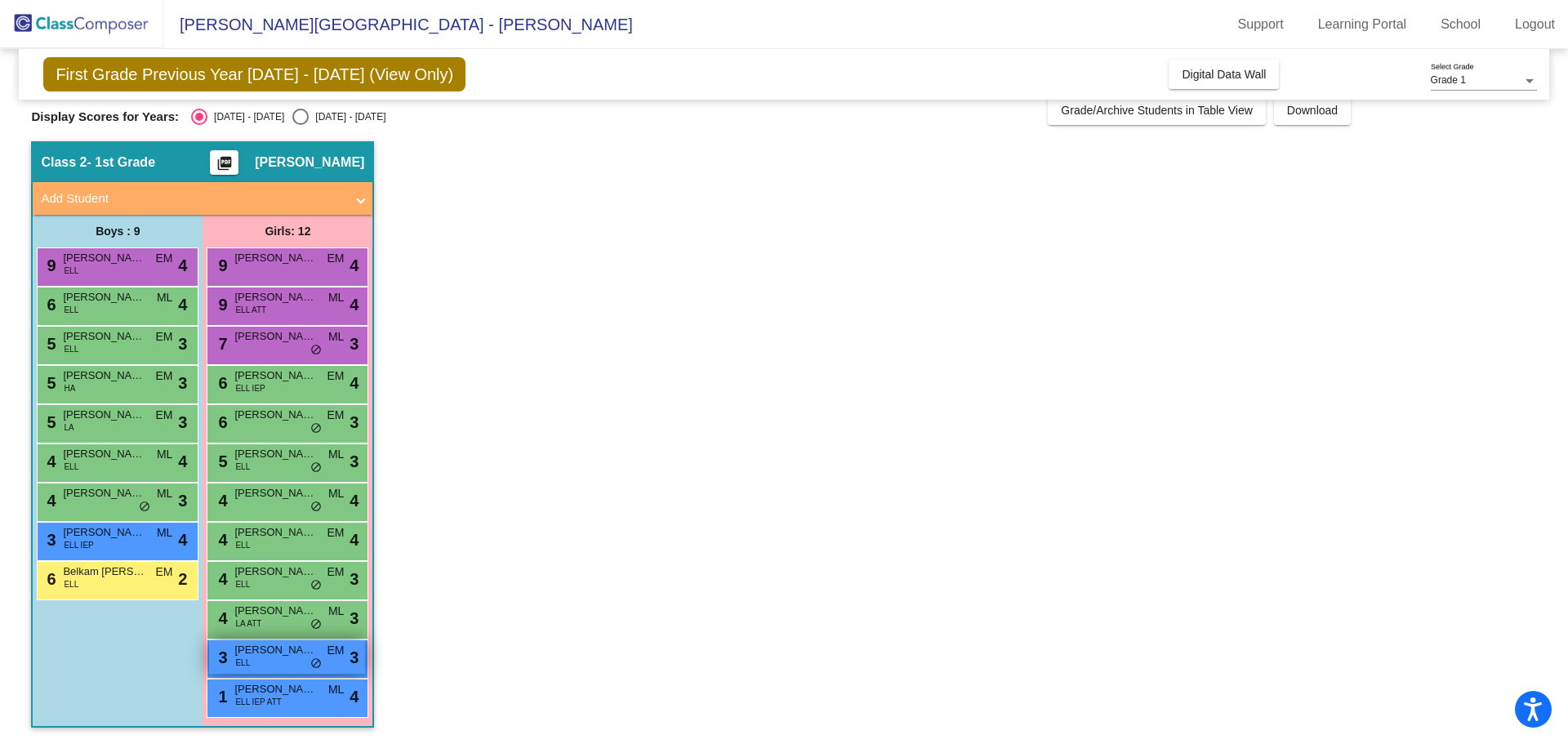
click at [260, 663] on div "3 [PERSON_NAME] [PERSON_NAME] [PERSON_NAME] lock do_not_disturb_alt 3" at bounding box center [287, 657] width 156 height 34
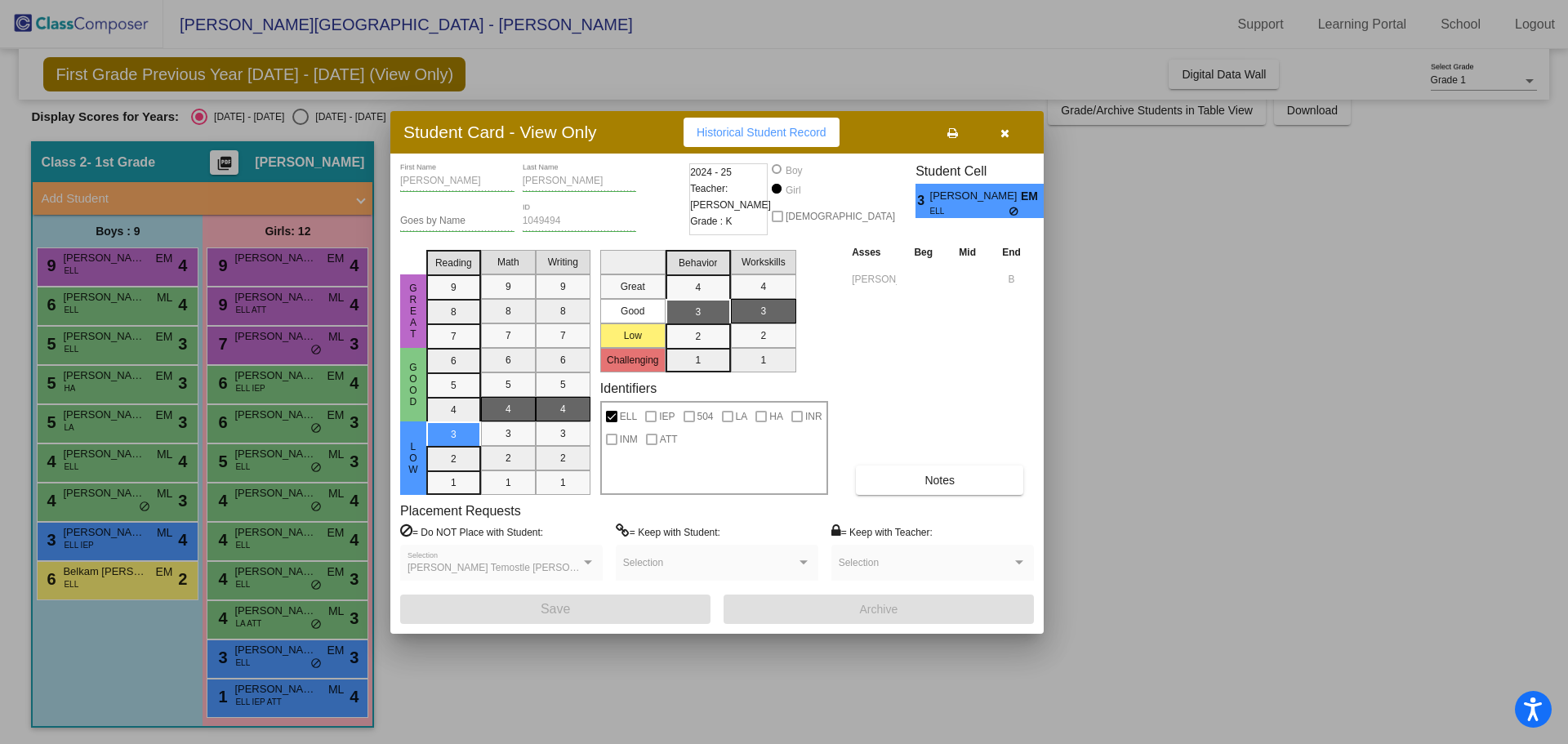
click at [287, 698] on div at bounding box center [784, 372] width 1568 height 744
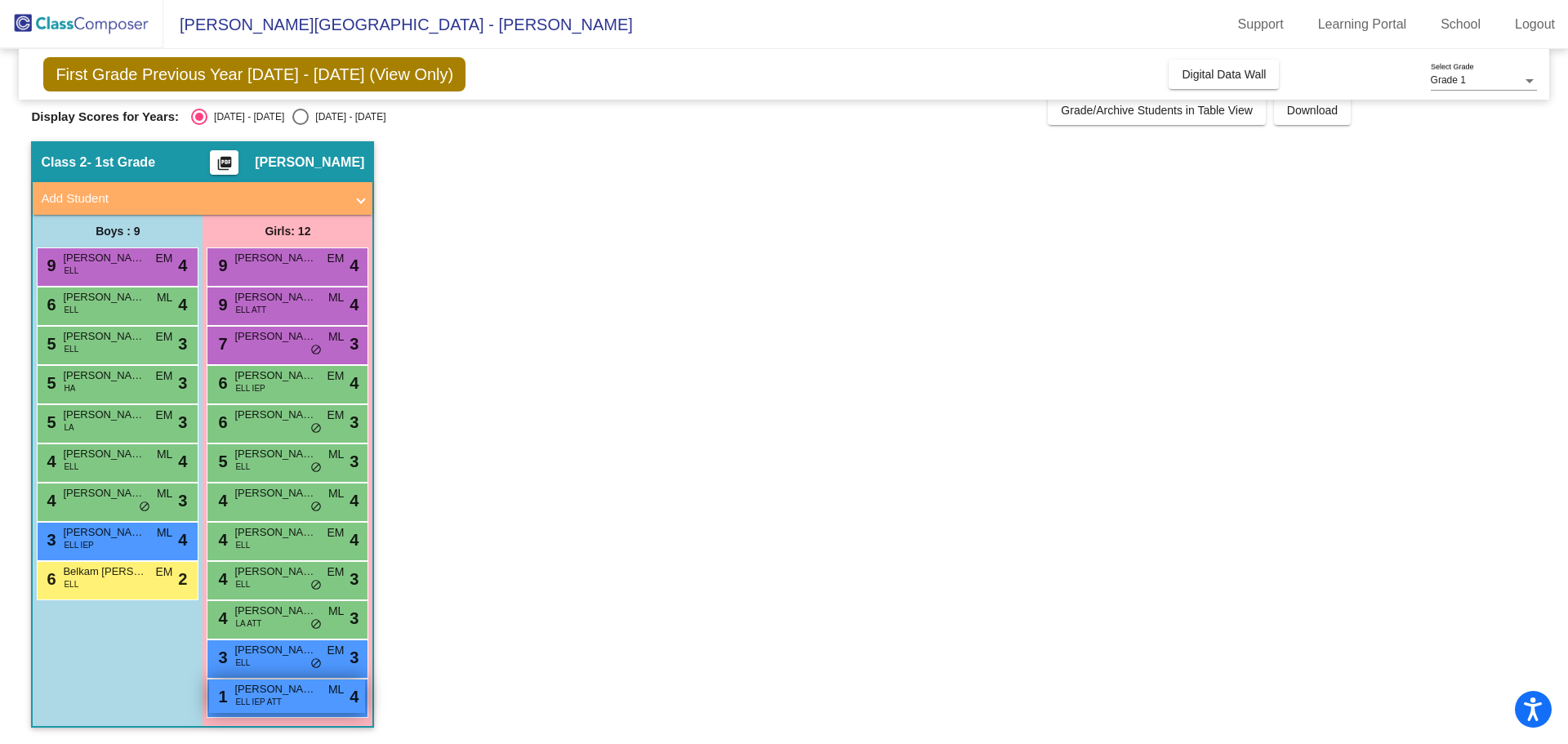
click at [292, 691] on span "[PERSON_NAME]" at bounding box center [275, 689] width 81 height 16
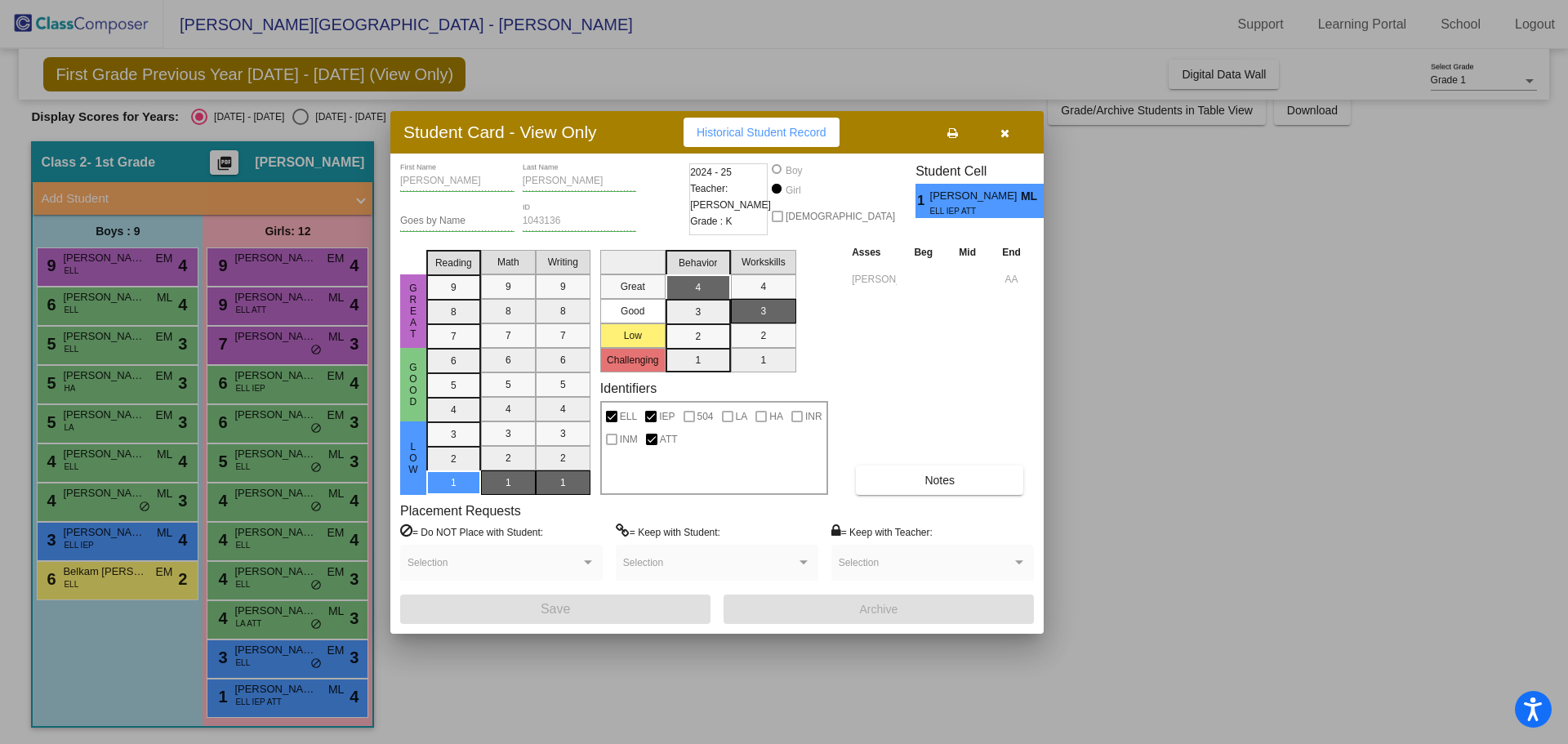
click at [132, 493] on div at bounding box center [784, 372] width 1568 height 744
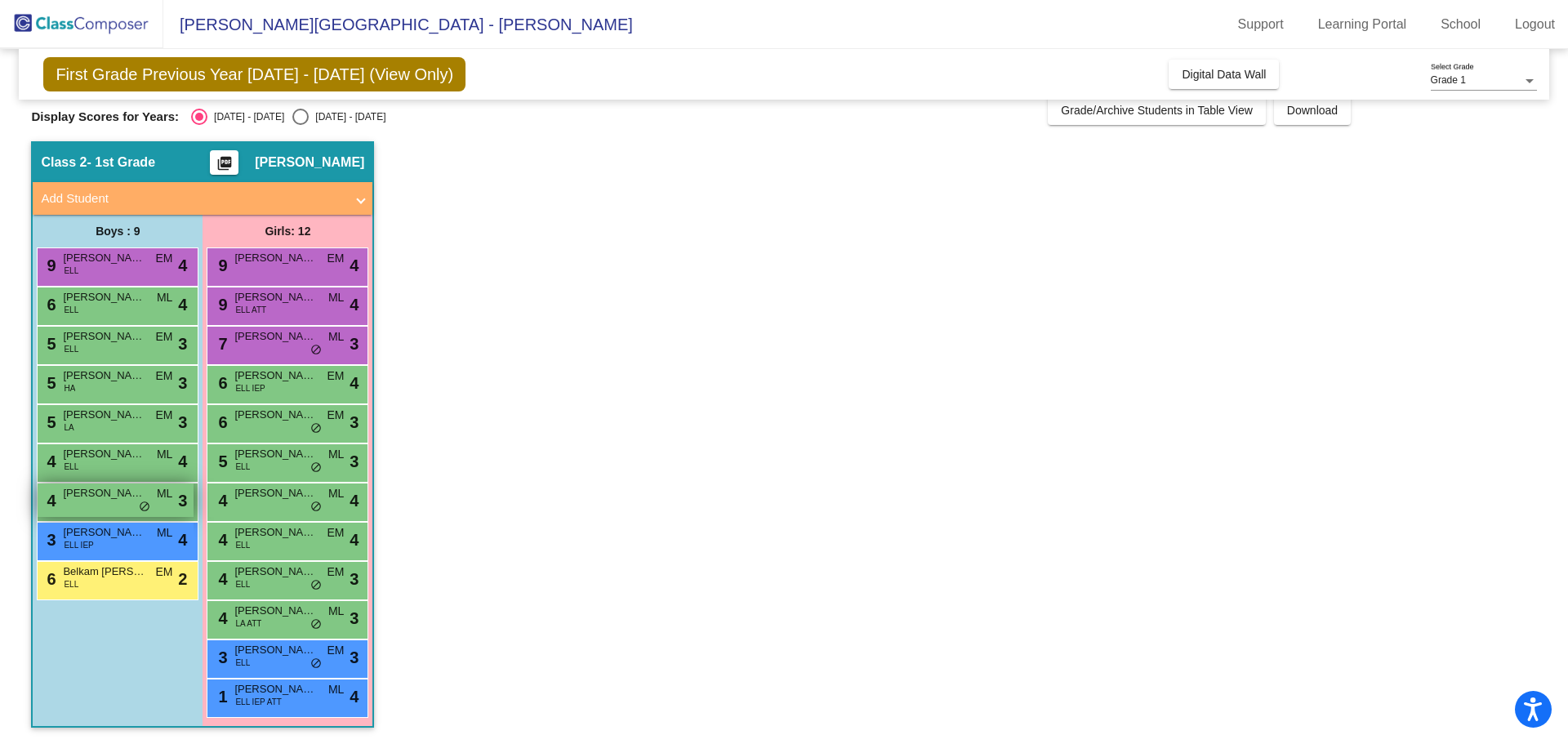
click at [127, 490] on span "[PERSON_NAME]" at bounding box center [104, 493] width 81 height 16
